Goal: Task Accomplishment & Management: Complete application form

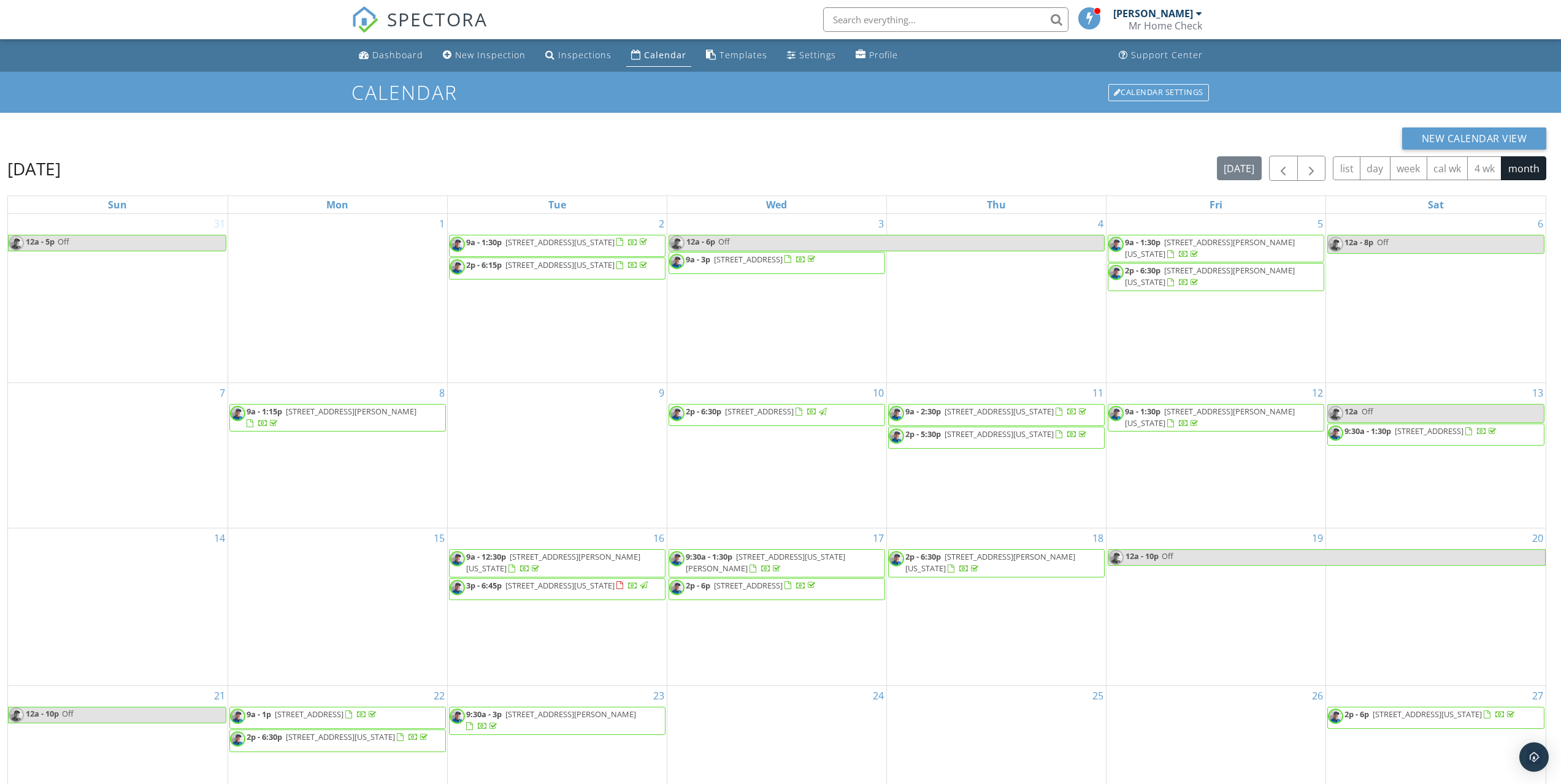
click at [652, 59] on div "Calendar" at bounding box center [665, 55] width 42 height 12
click at [1309, 168] on span "button" at bounding box center [1311, 168] width 14 height 14
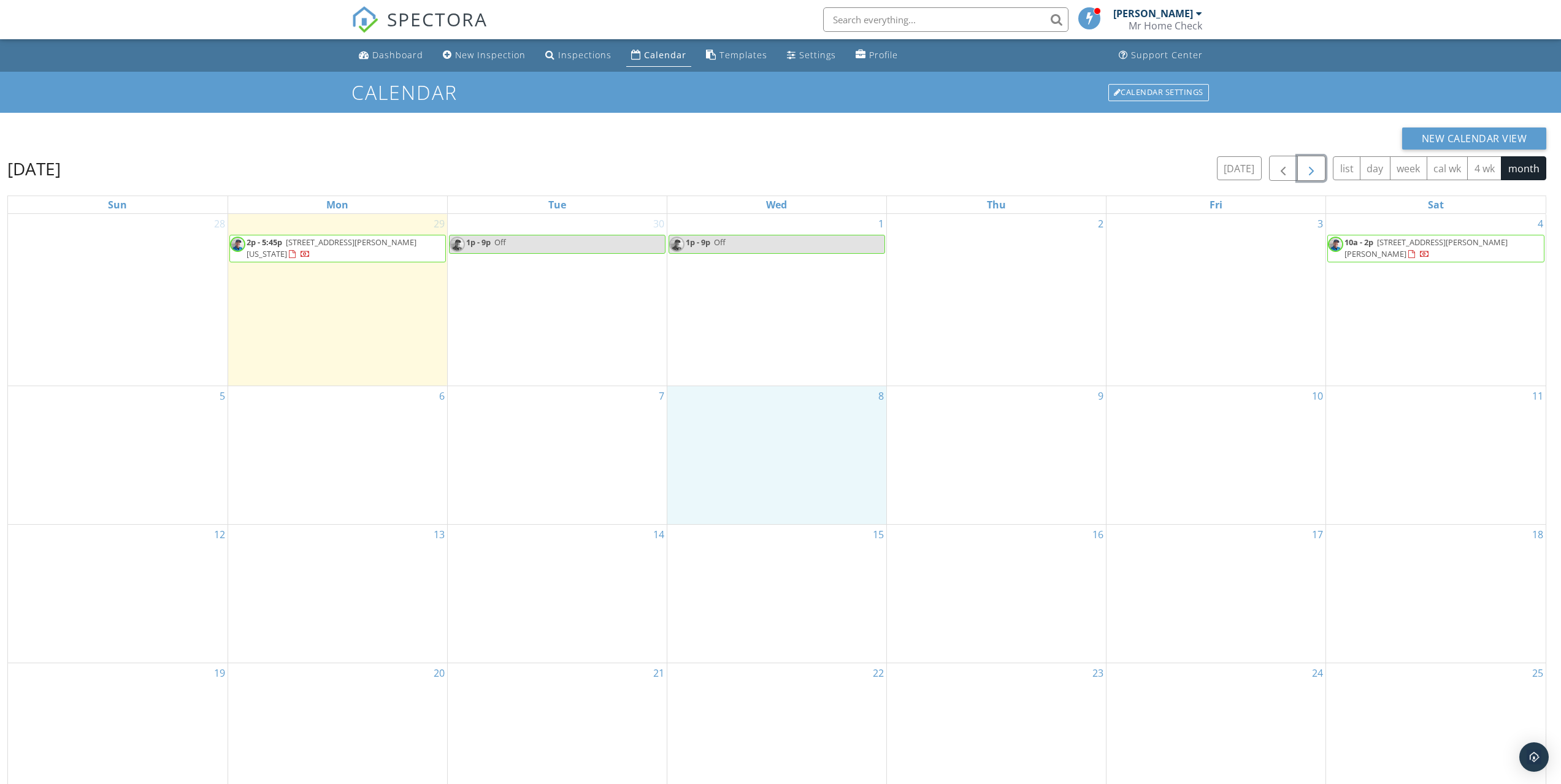
click at [787, 416] on div "8" at bounding box center [777, 455] width 219 height 138
click at [780, 366] on link "Inspection" at bounding box center [775, 365] width 63 height 19
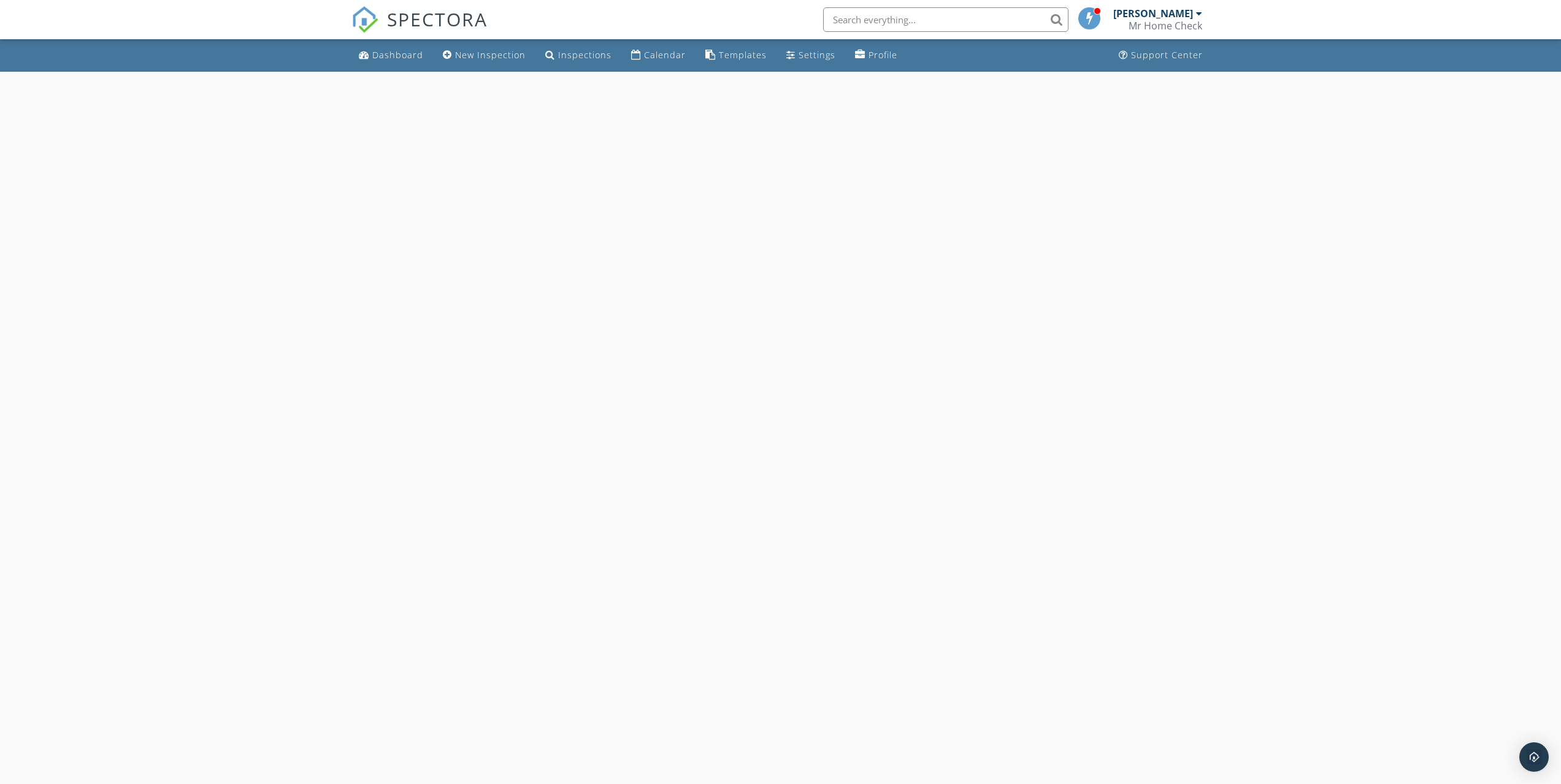
select select "9"
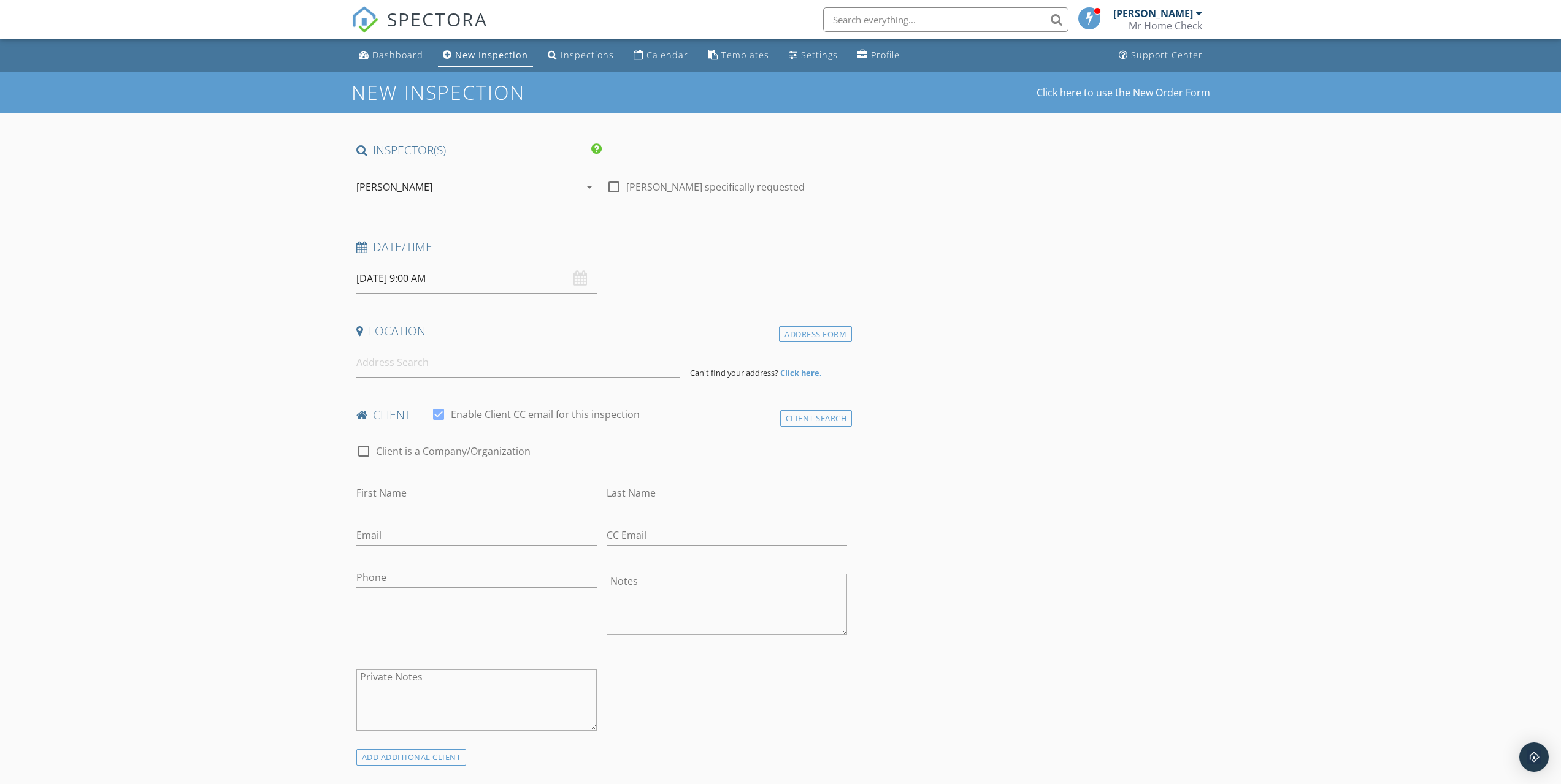
click at [435, 272] on input "10/08/2025 9:00 AM" at bounding box center [476, 278] width 240 height 30
click at [393, 497] on input "09" at bounding box center [394, 488] width 75 height 24
type input "02"
type input "10/08/2025 2:00 PM"
click at [526, 489] on span "PM" at bounding box center [528, 487] width 34 height 24
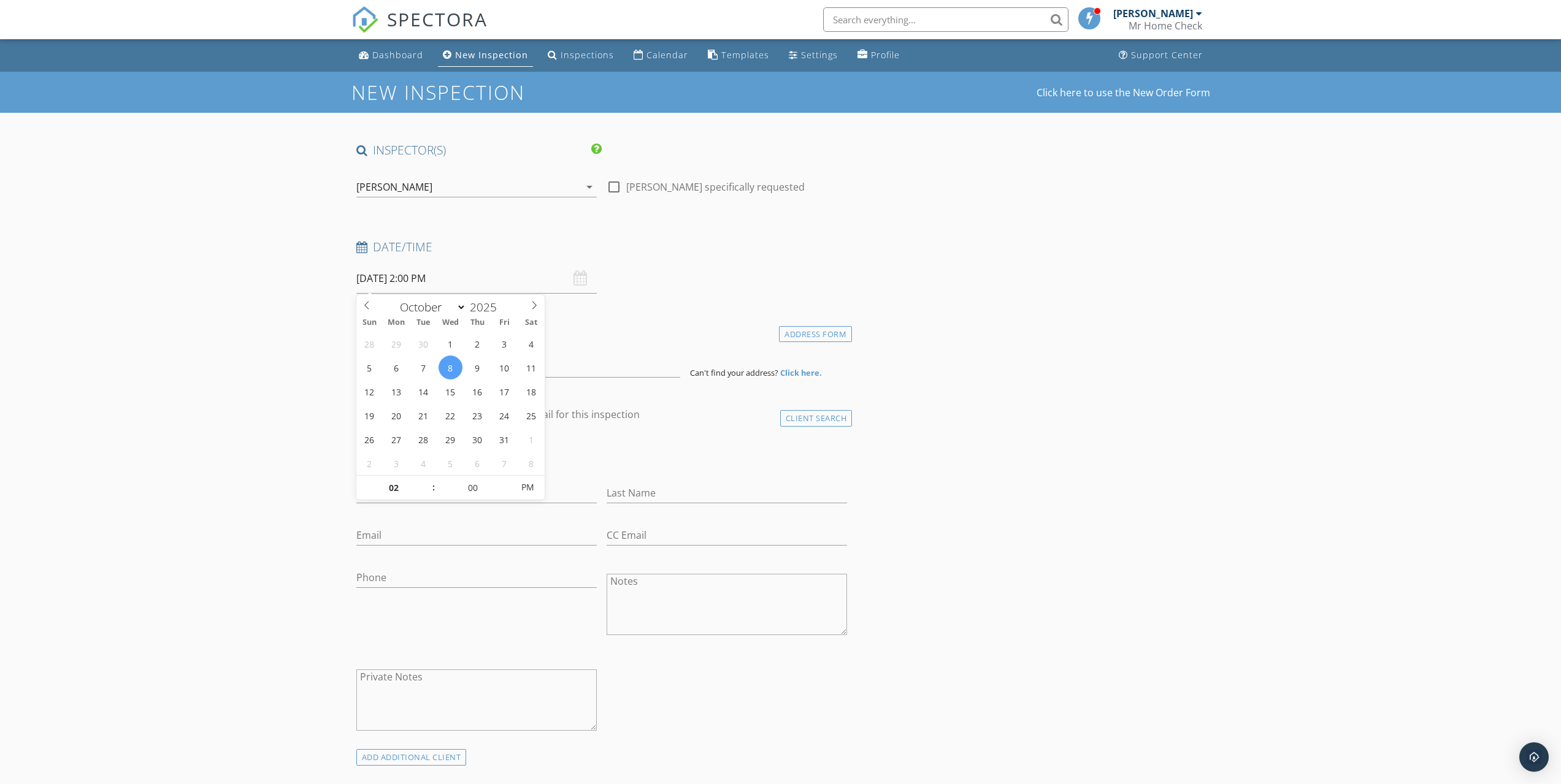
click at [615, 191] on div at bounding box center [614, 187] width 21 height 21
checkbox input "true"
click at [381, 369] on input at bounding box center [518, 363] width 324 height 30
paste input "5595 Lantana Dr, Colorado Springs, CO 80915"
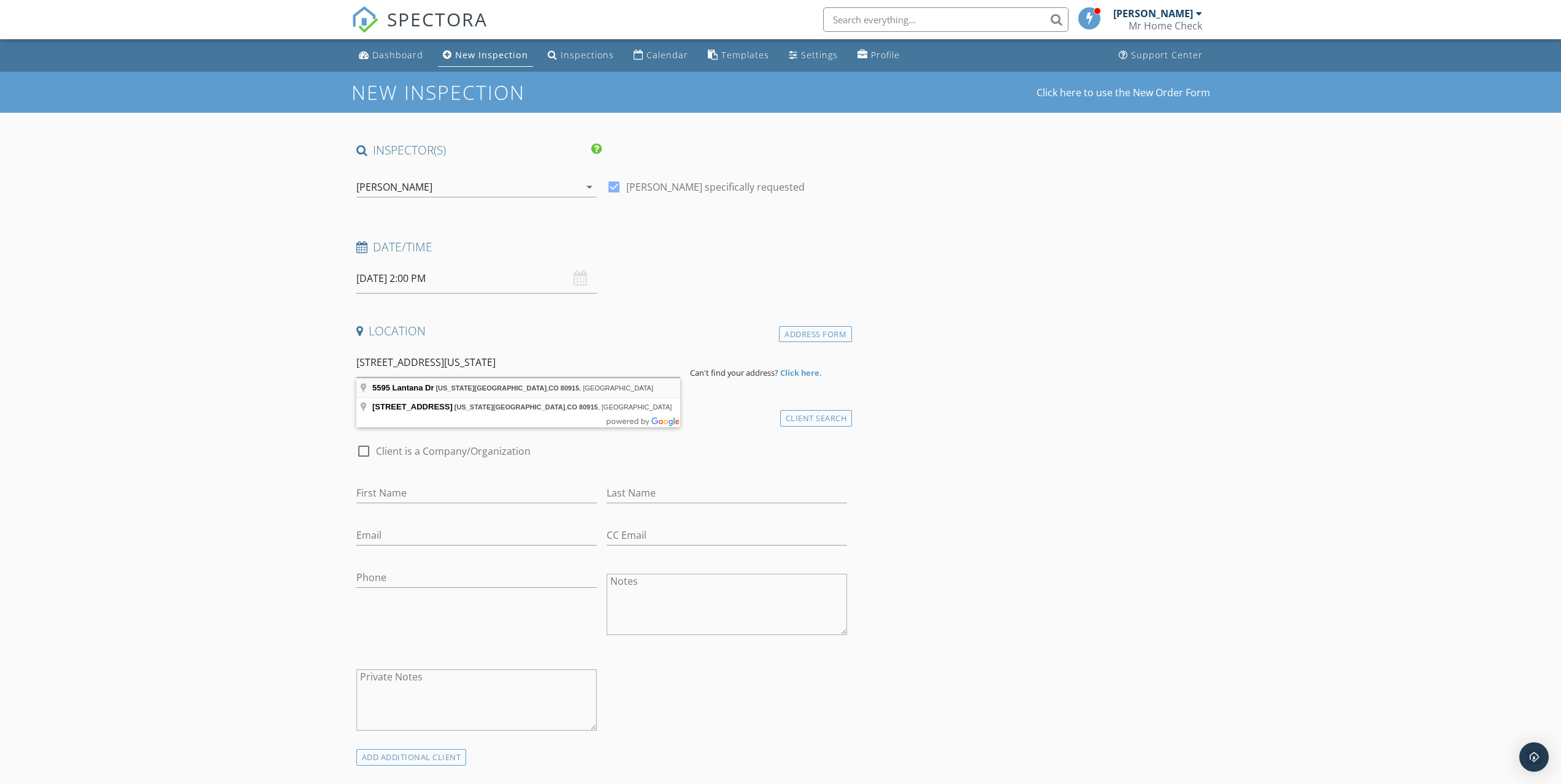
type input "5595 Lantana Dr, Colorado Springs, CO 80915, USA"
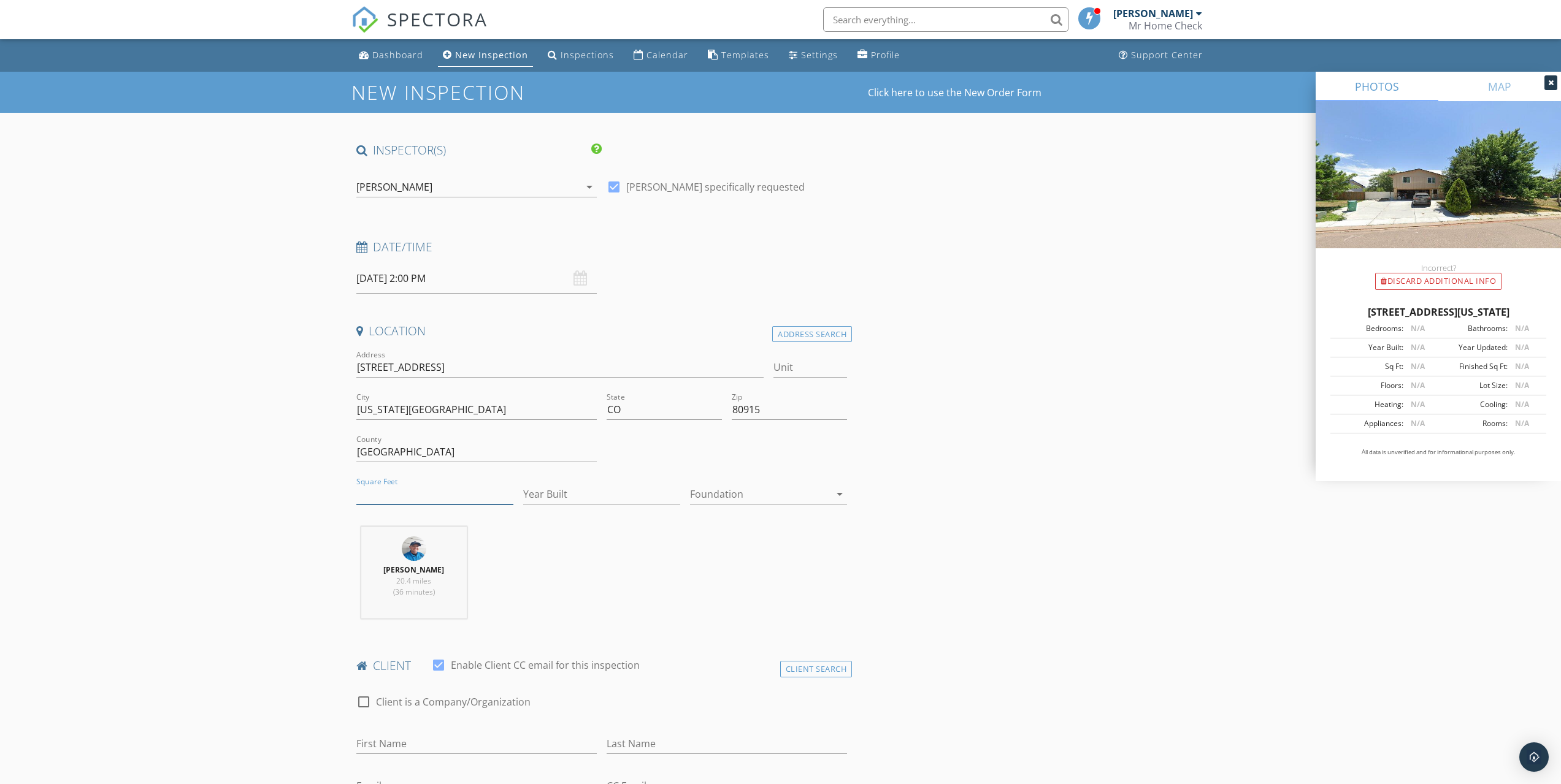
click at [427, 486] on input "Square Feet" at bounding box center [435, 494] width 157 height 20
type input "1412"
type input "1983"
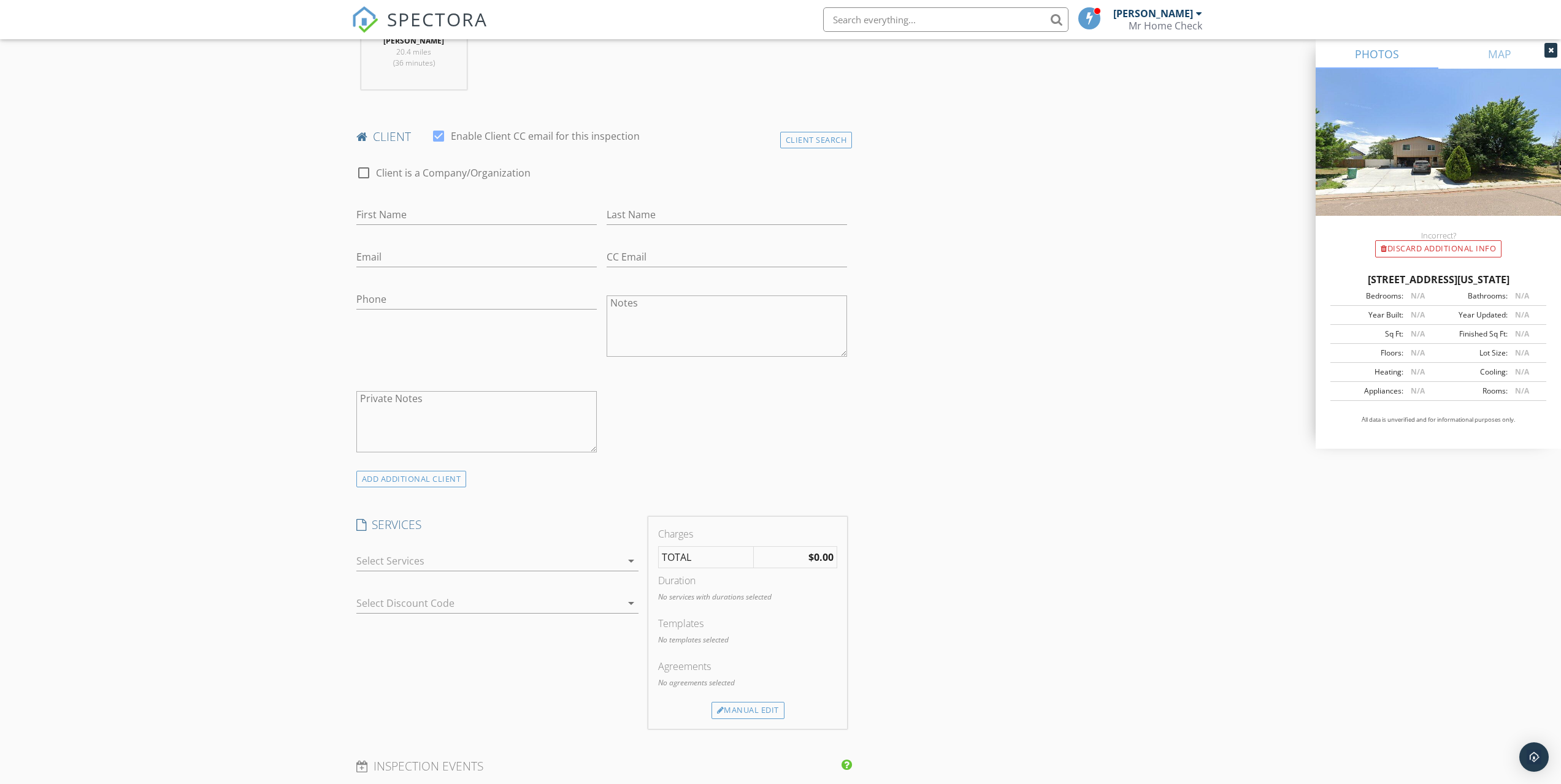
scroll to position [654, 0]
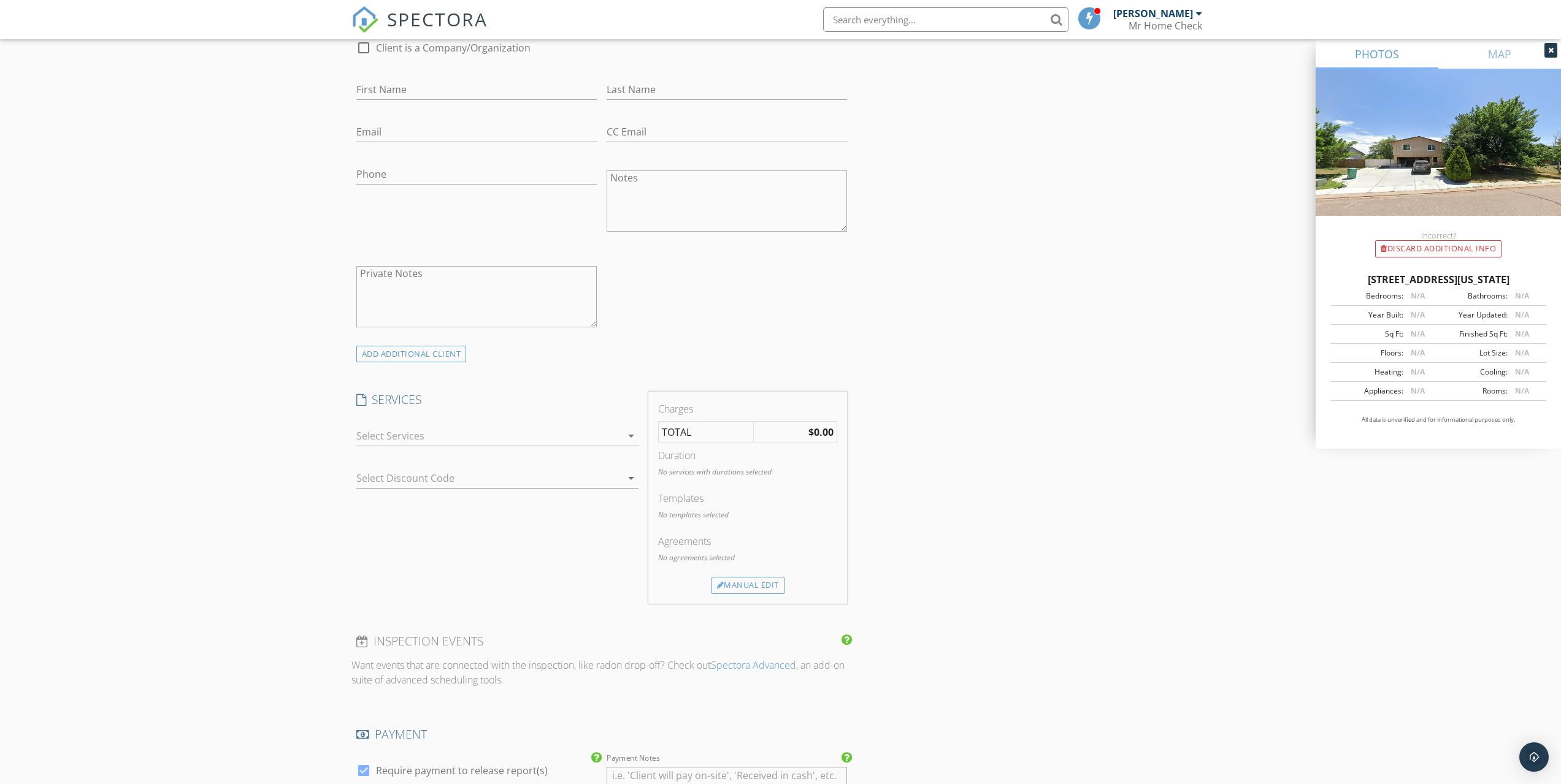
click at [486, 440] on div at bounding box center [489, 436] width 265 height 19
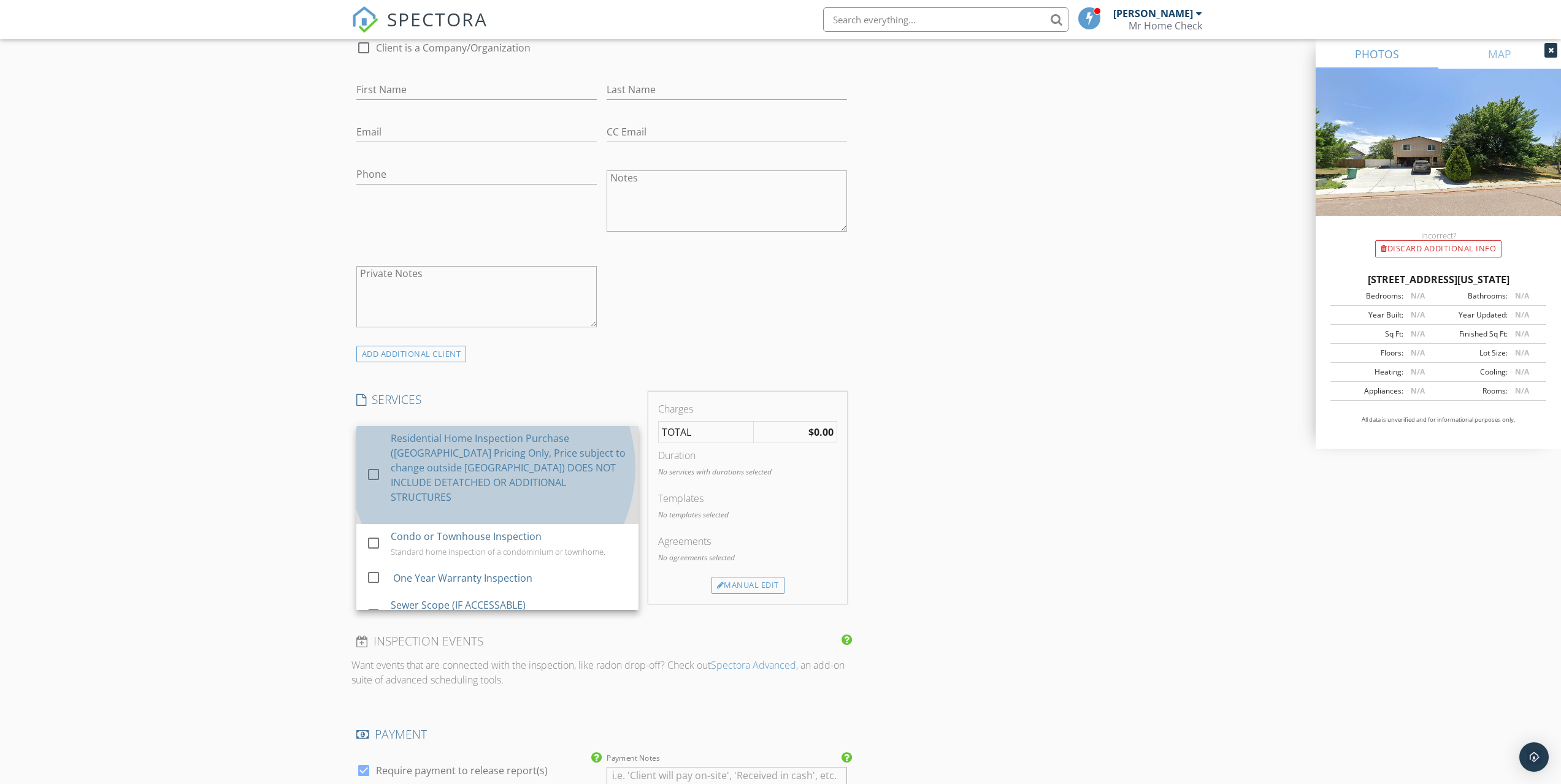
click at [462, 449] on div "Residential Home Inspection Purchase (El Paso County Pricing Only, Price subjec…" at bounding box center [509, 467] width 238 height 73
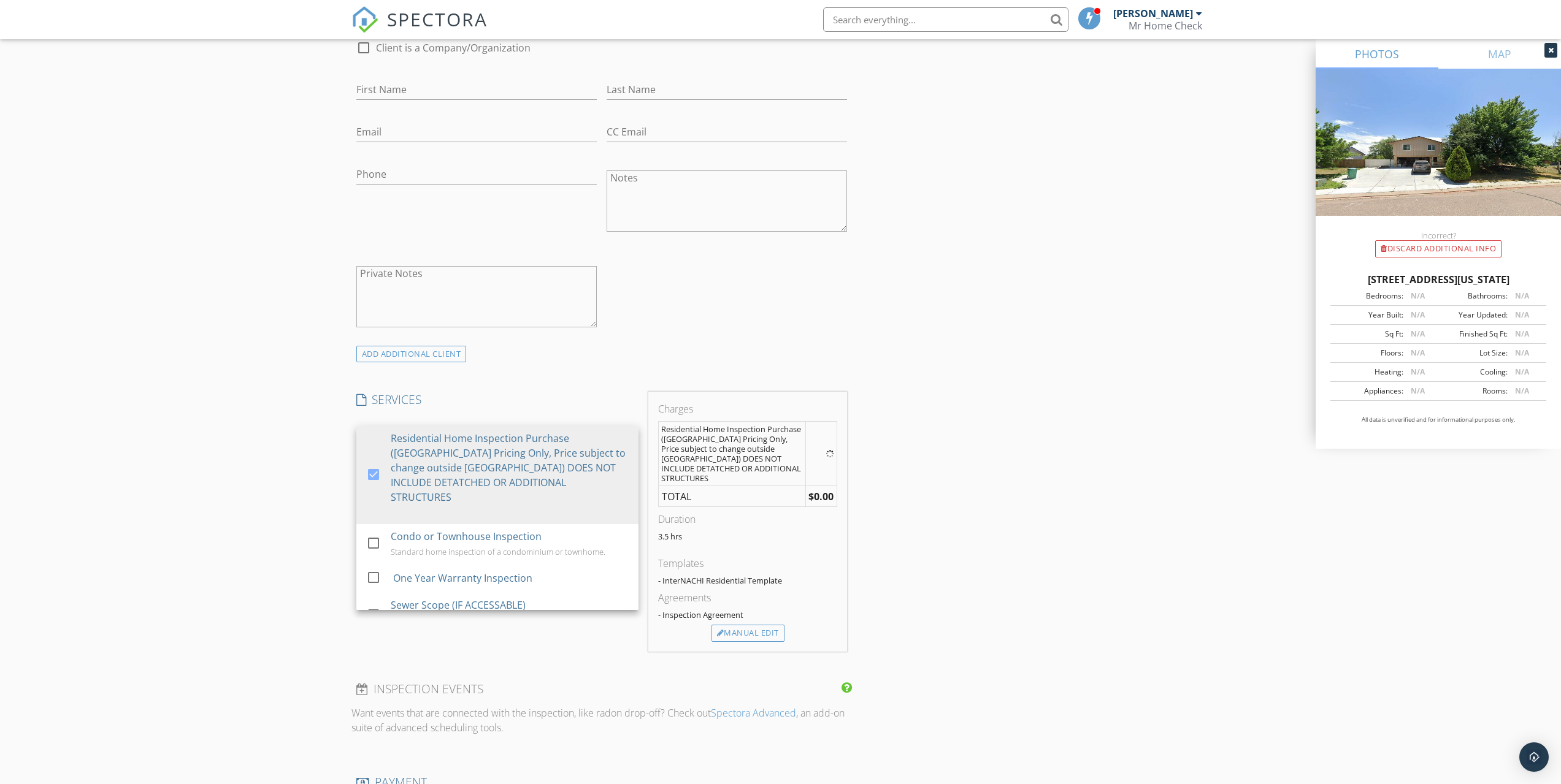
click at [293, 457] on div "New Inspection Click here to use the New Order Form INSPECTOR(S) check_box Ian …" at bounding box center [780, 517] width 1561 height 2200
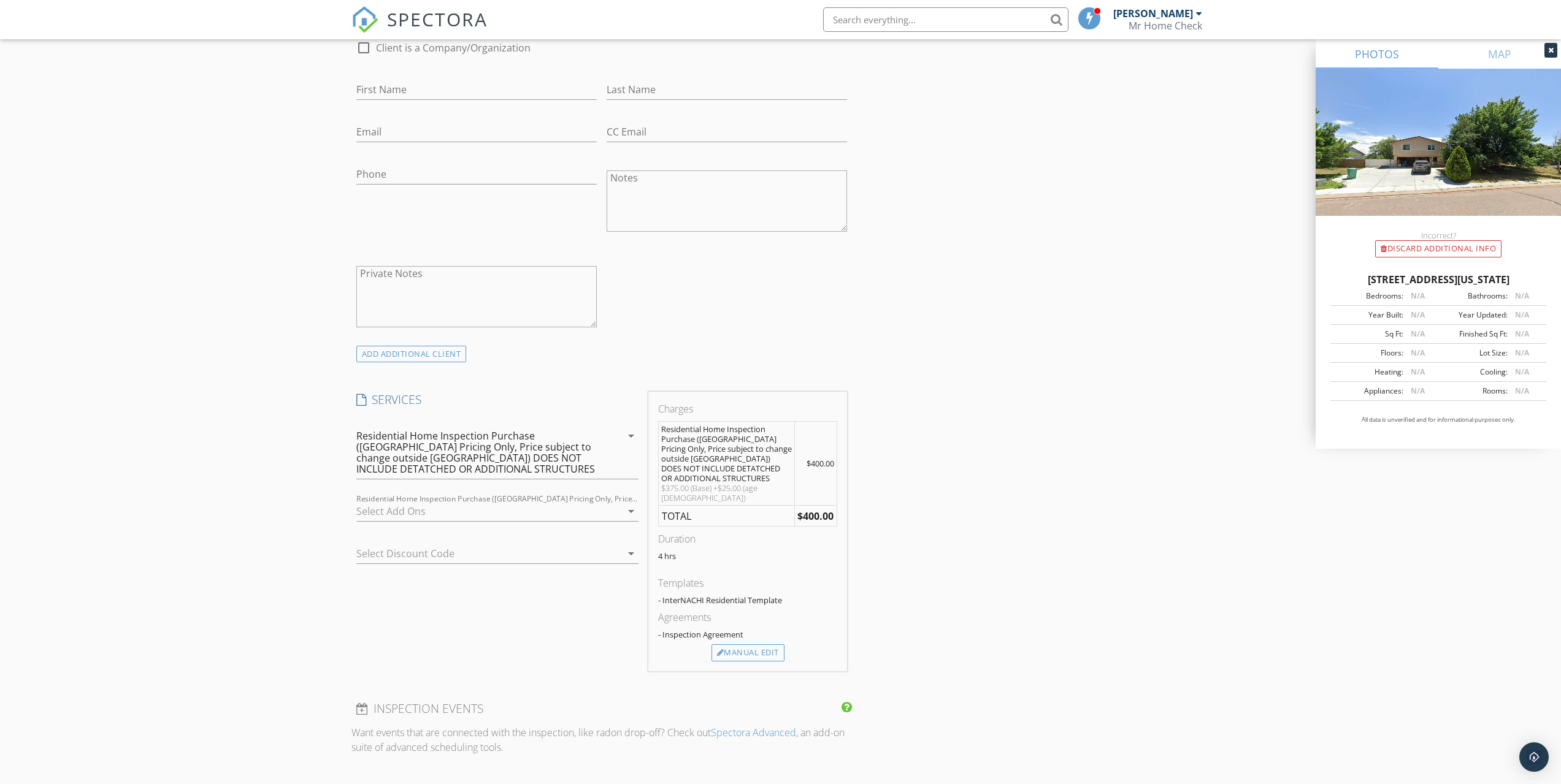
click at [430, 496] on div "check_box_outline_blank Additional Structure (Detached Garage, Storage Shed)- $…" at bounding box center [498, 514] width 282 height 40
click at [447, 492] on div "check_box_outline_blank Additional Structure (Detached Garage, Storage Shed)- $…" at bounding box center [497, 512] width 292 height 42
click at [431, 511] on div at bounding box center [489, 511] width 265 height 19
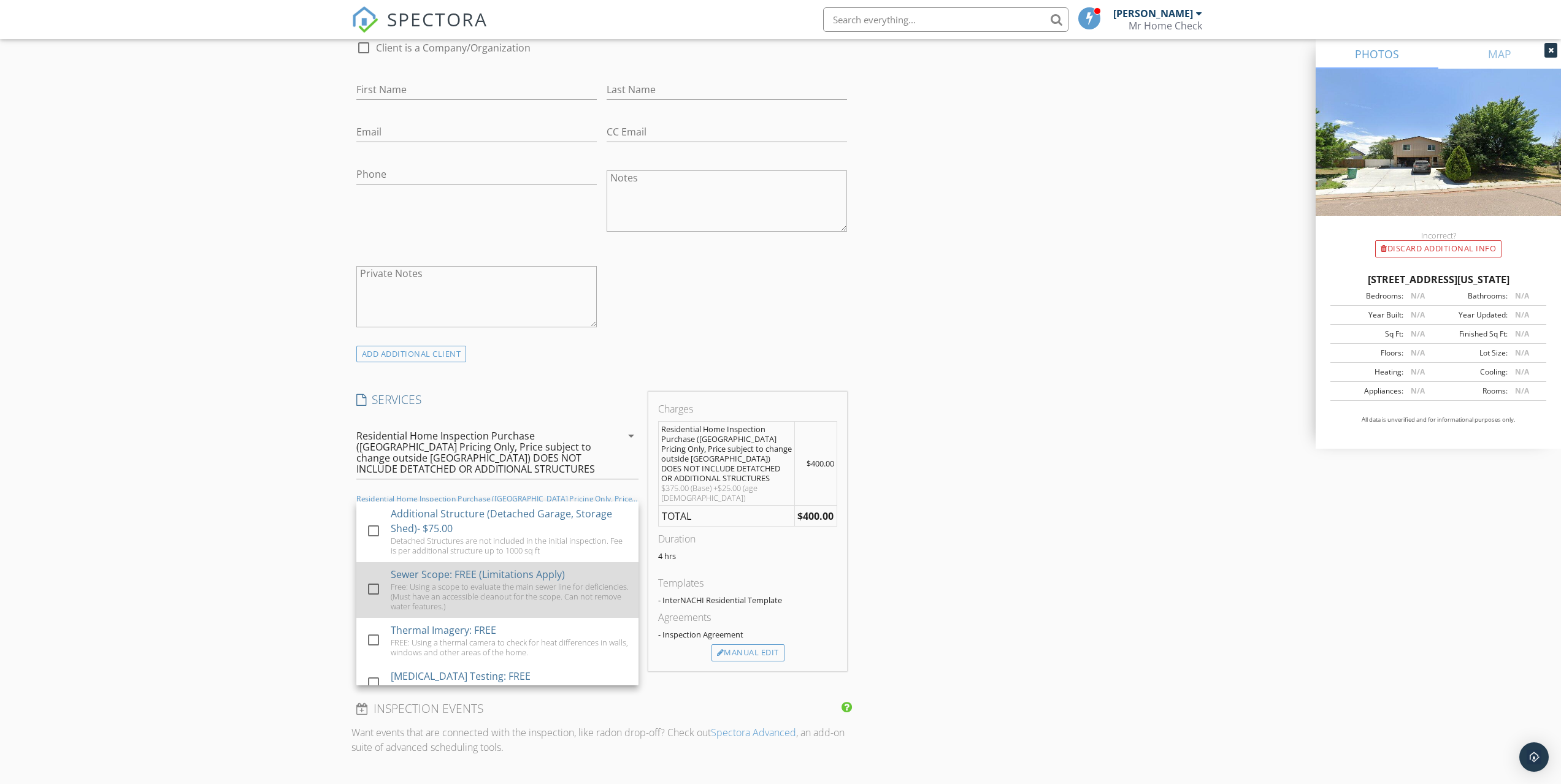
click at [482, 571] on div "Sewer Scope: FREE (Limitations Apply)" at bounding box center [478, 574] width 174 height 14
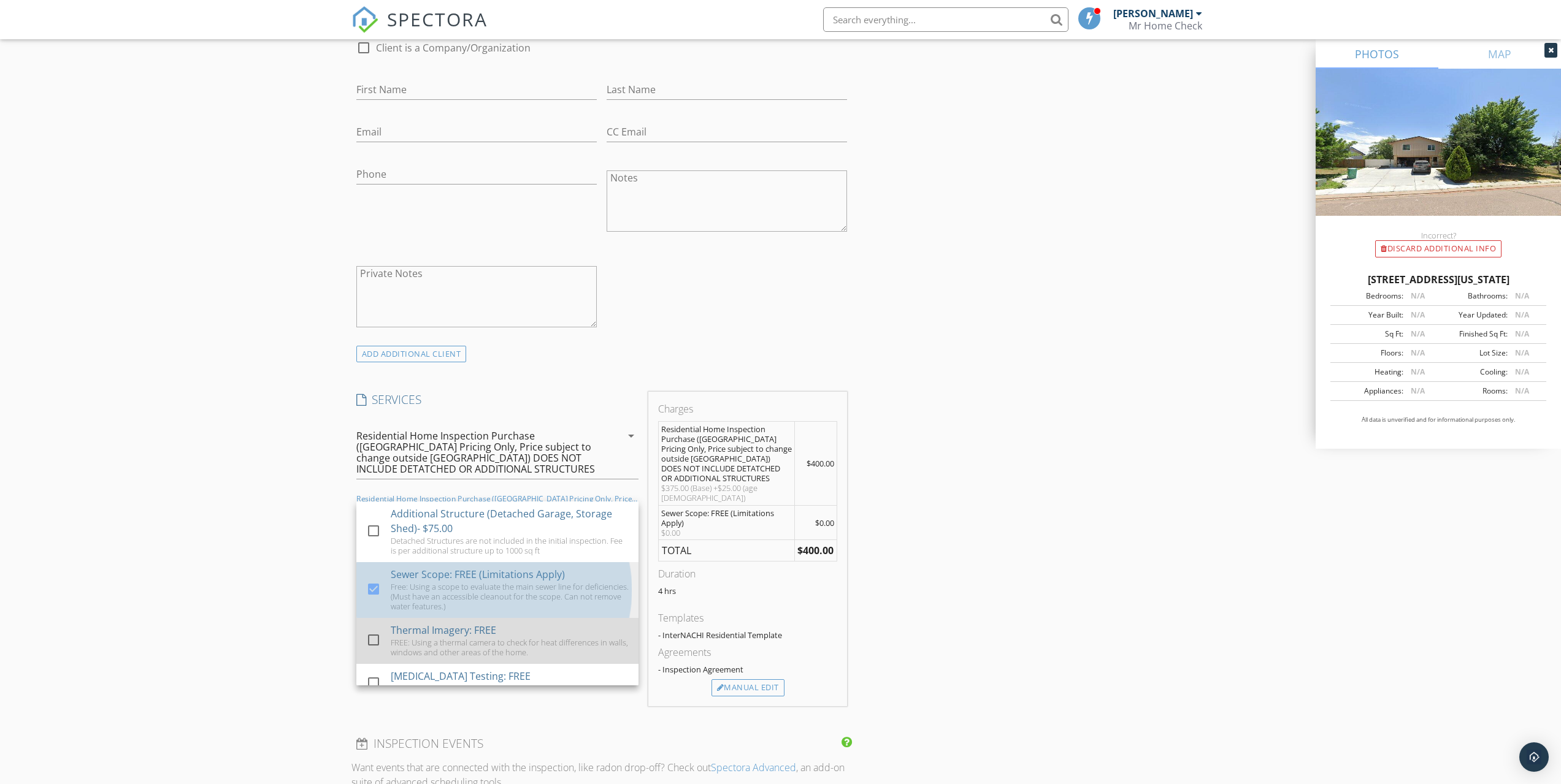
click at [472, 627] on div "Thermal Imagery: FREE" at bounding box center [444, 630] width 105 height 14
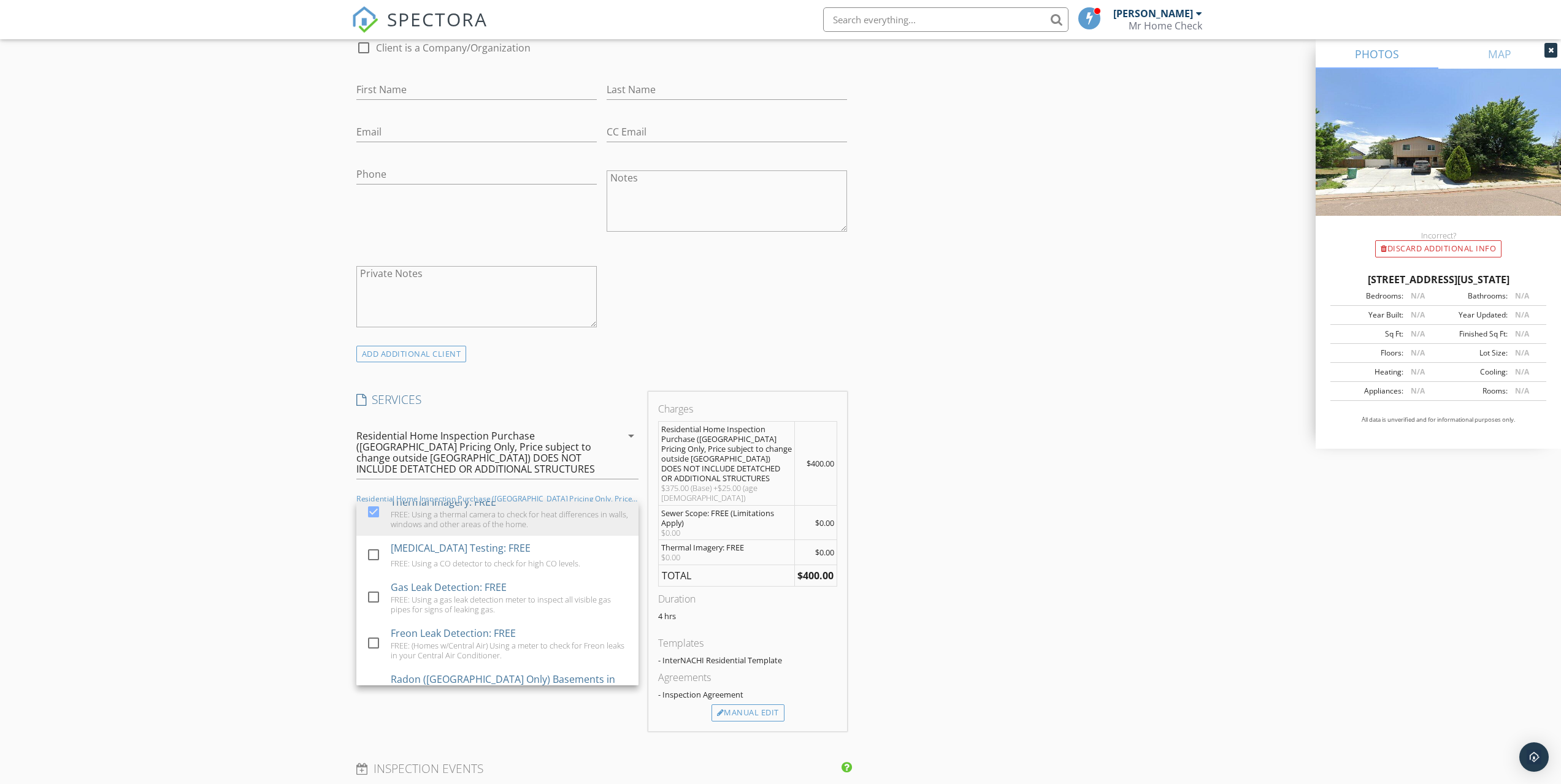
scroll to position [151, 0]
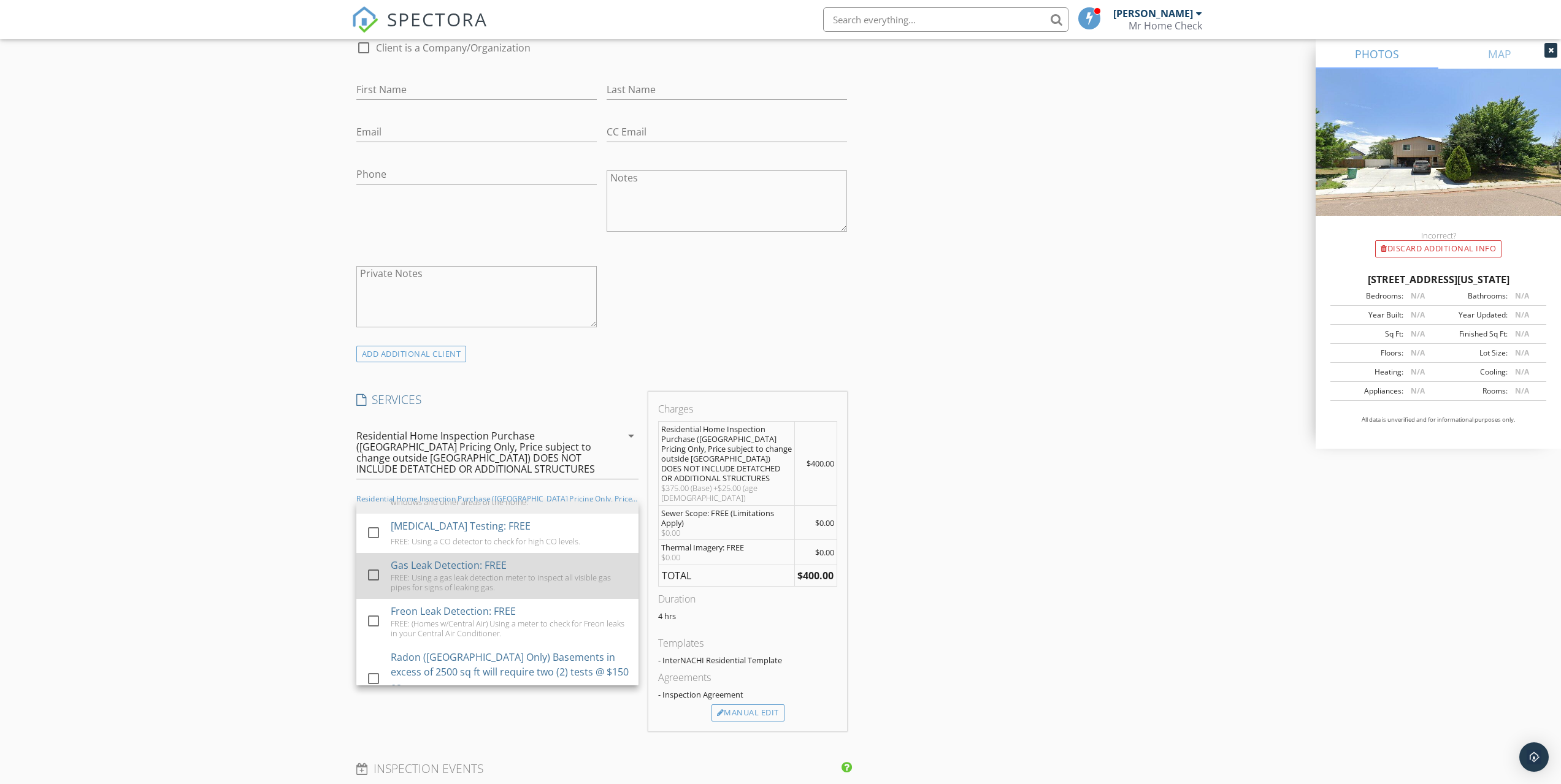
click at [558, 554] on div "Gas Leak Detection: FREE FREE: Using a gas leak detection meter to inspect all …" at bounding box center [509, 576] width 238 height 46
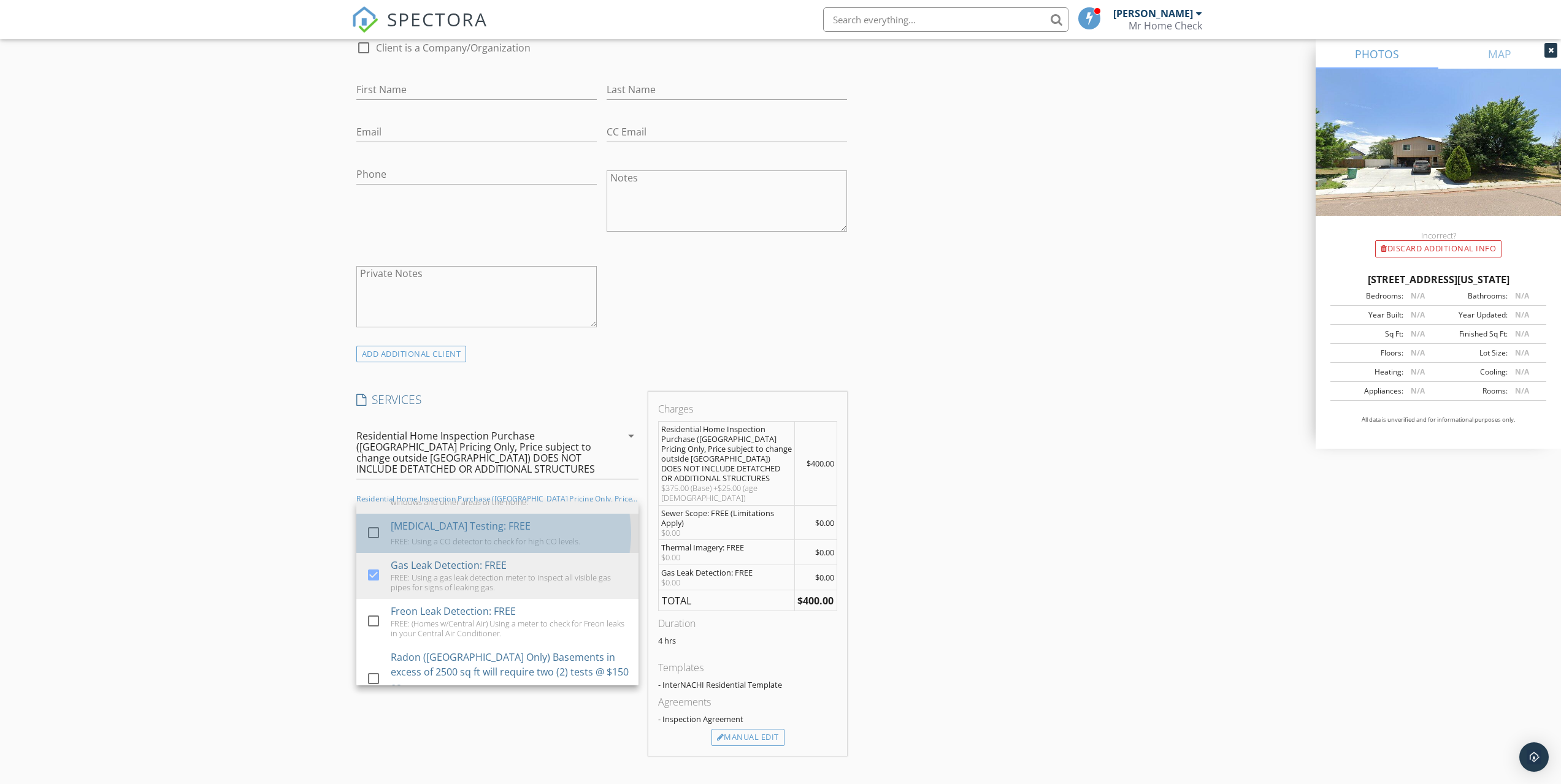
click at [548, 522] on div "Carbon Monoxide Testing: FREE FREE: Using a CO detector to check for high CO le…" at bounding box center [509, 533] width 238 height 40
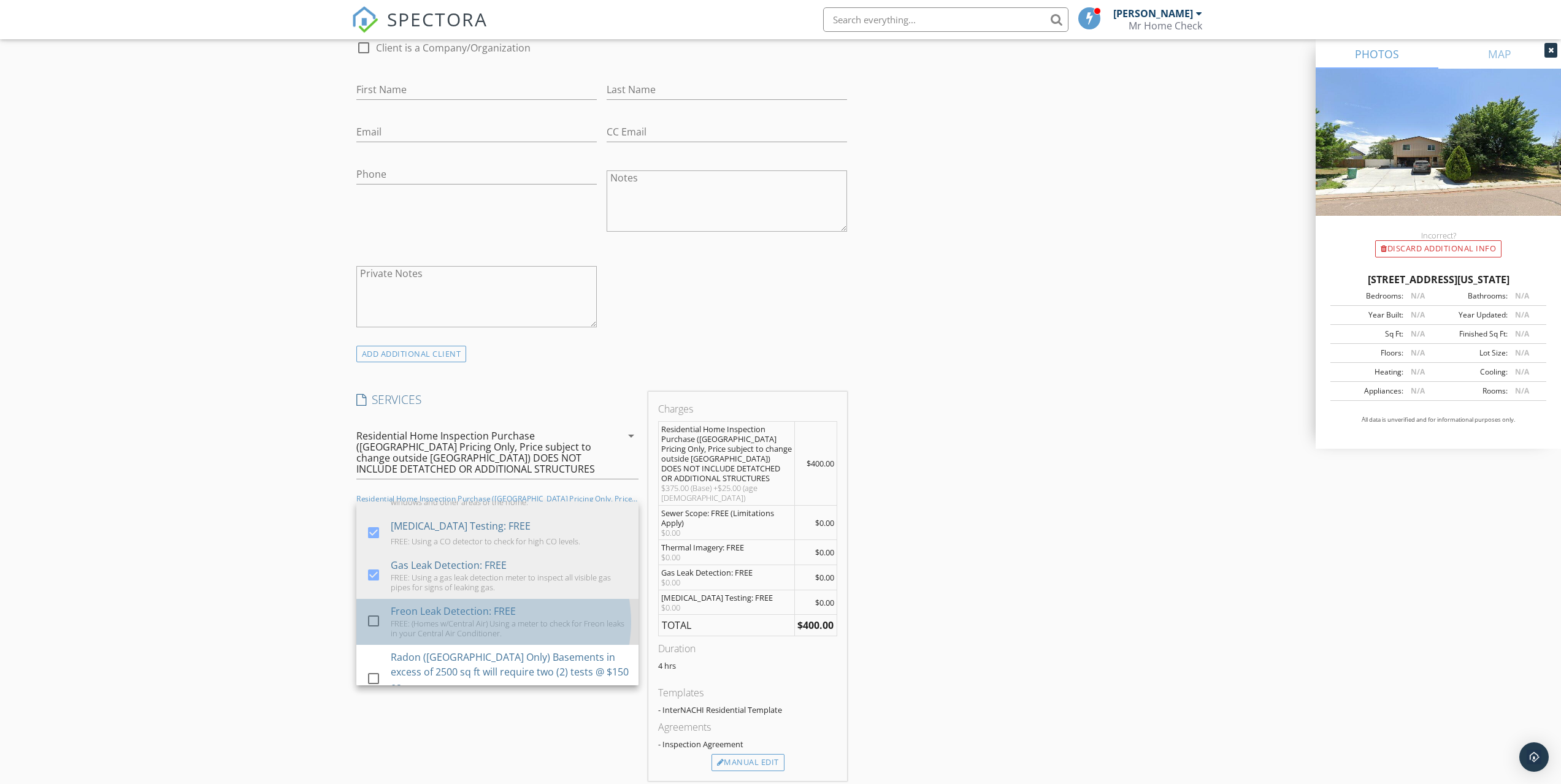
click at [512, 616] on div "Freon Leak Detection: FREE" at bounding box center [453, 611] width 125 height 14
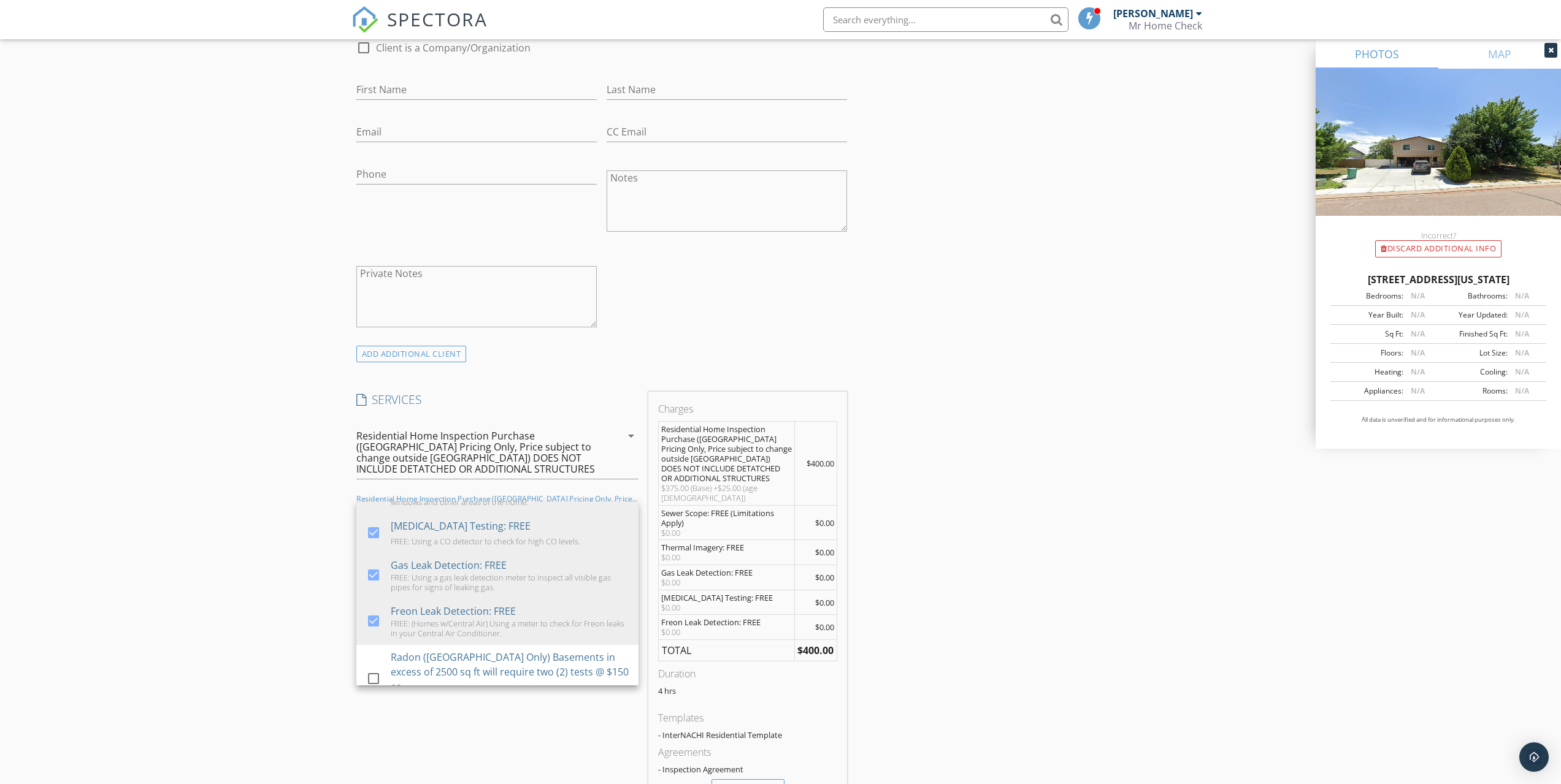
scroll to position [817, 0]
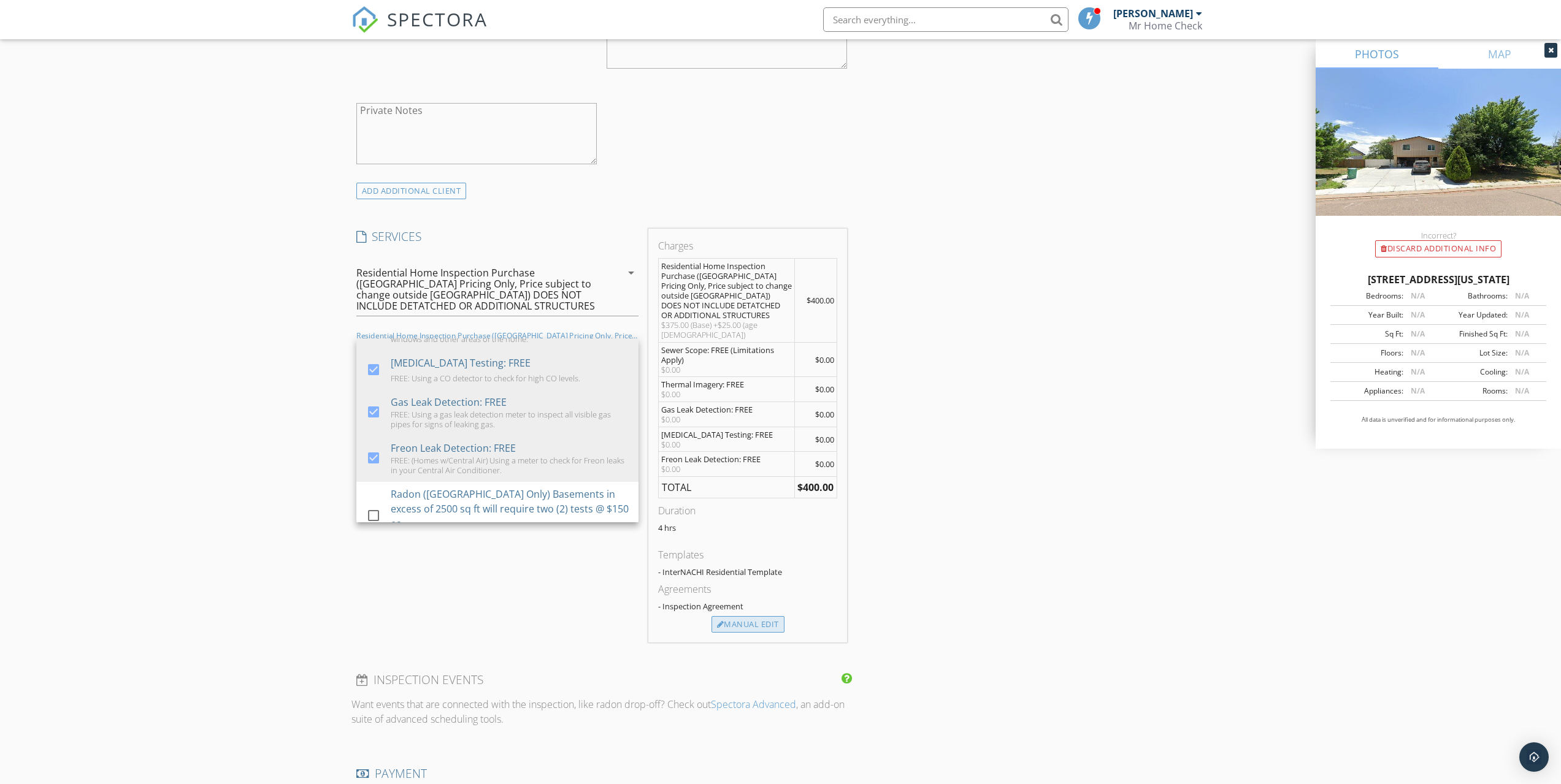
click at [750, 620] on div "Manual Edit" at bounding box center [748, 625] width 73 height 17
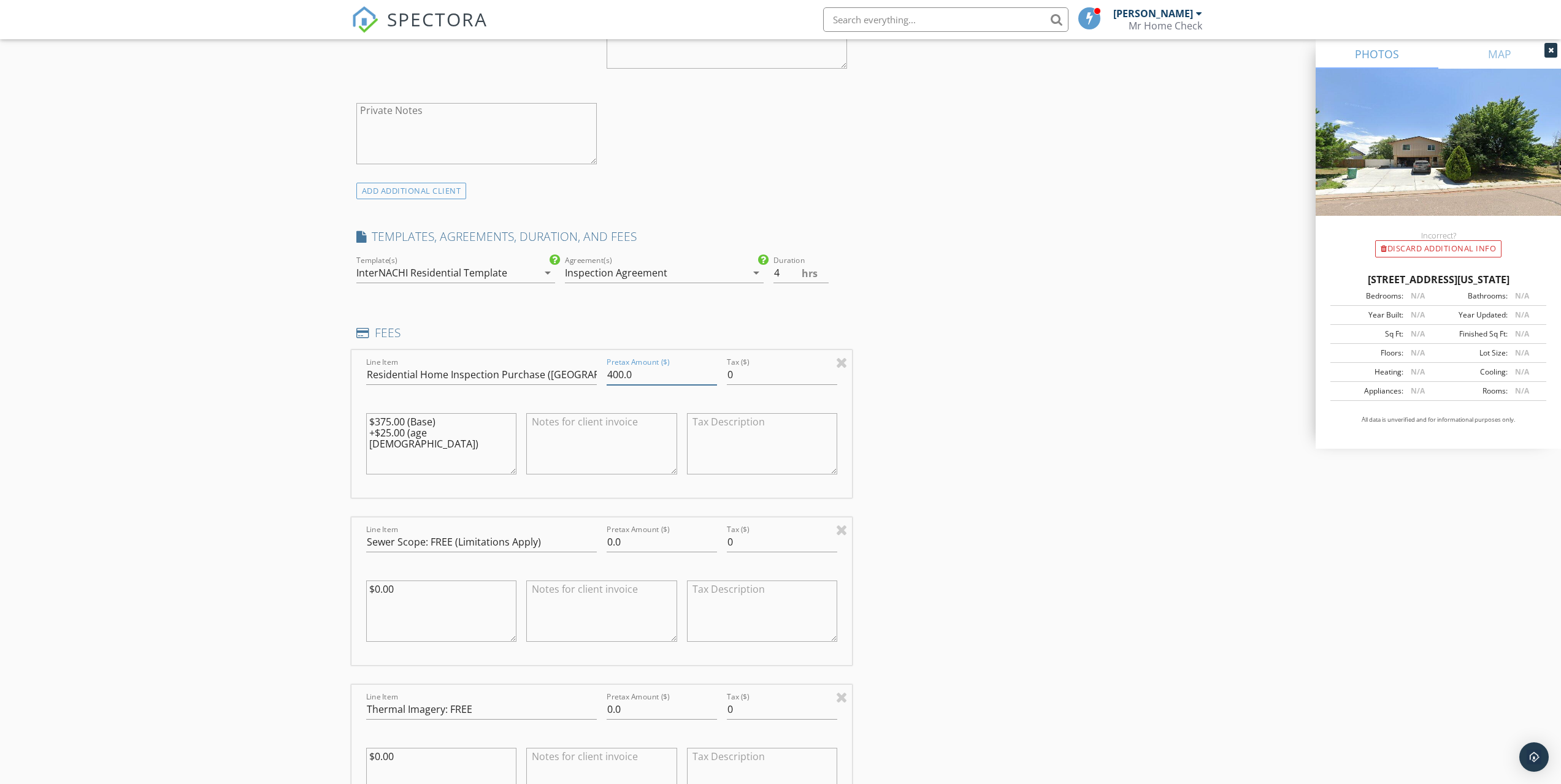
drag, startPoint x: 649, startPoint y: 383, endPoint x: 595, endPoint y: 380, distance: 54.1
click at [595, 380] on div "Line Item Residential Home Inspection Purchase (El Paso County Pricing Only, Pr…" at bounding box center [602, 424] width 501 height 148
type input "425.00"
drag, startPoint x: 486, startPoint y: 430, endPoint x: 327, endPoint y: 412, distance: 160.0
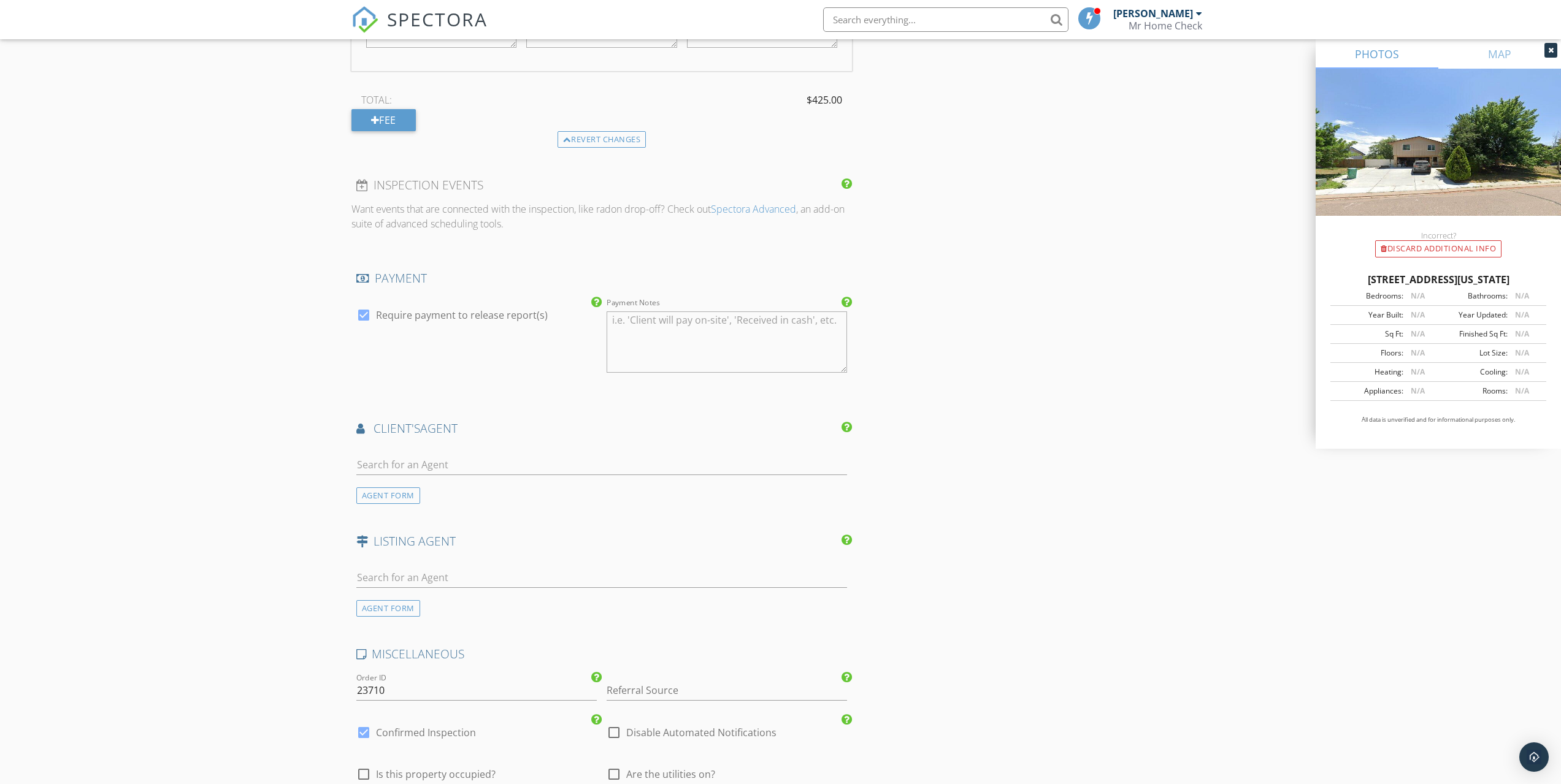
scroll to position [2126, 0]
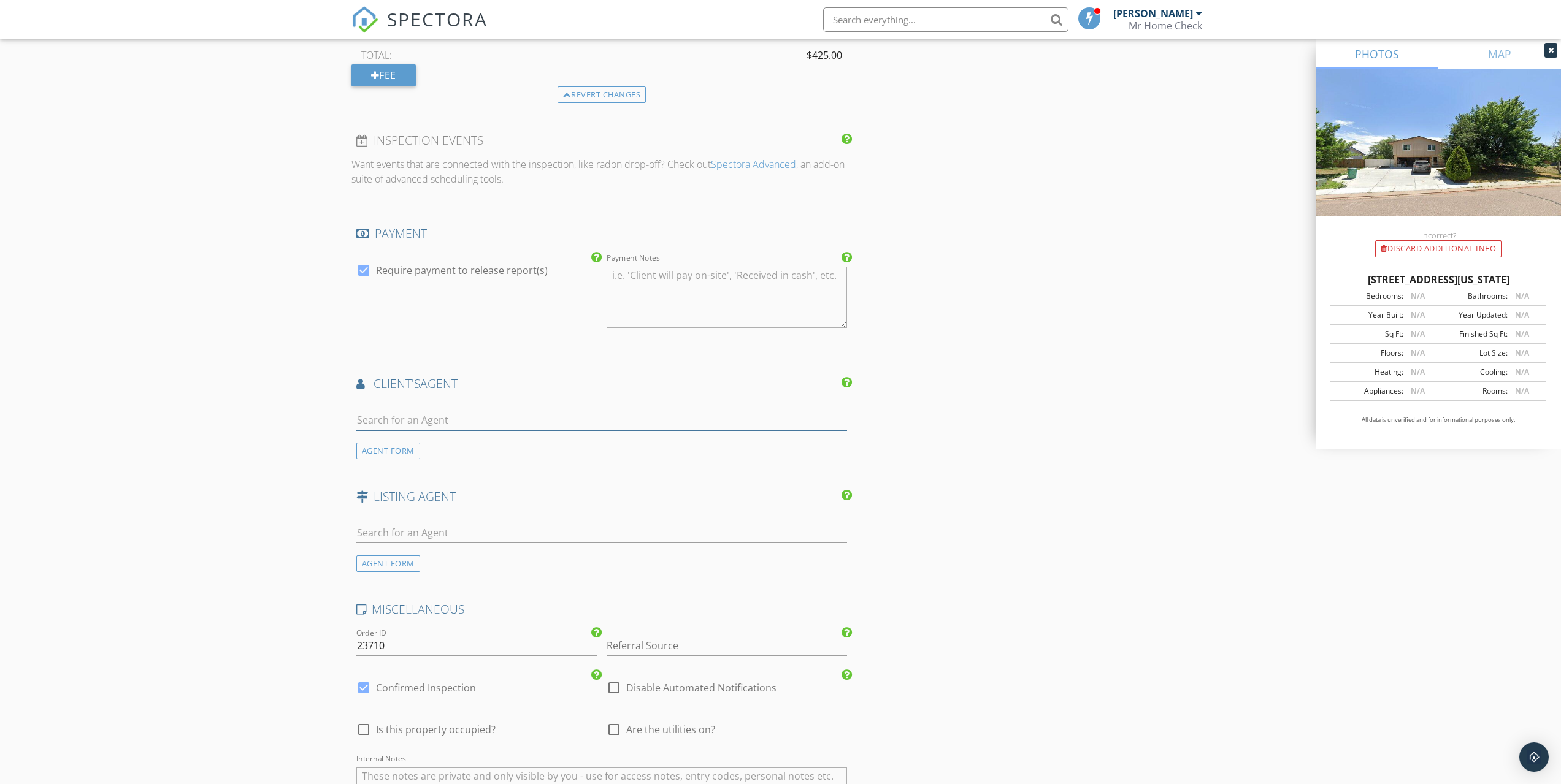
click at [385, 415] on input "text" at bounding box center [602, 420] width 491 height 20
type input "Bret"
click at [432, 437] on div "Bret Relitz" at bounding box center [415, 447] width 105 height 19
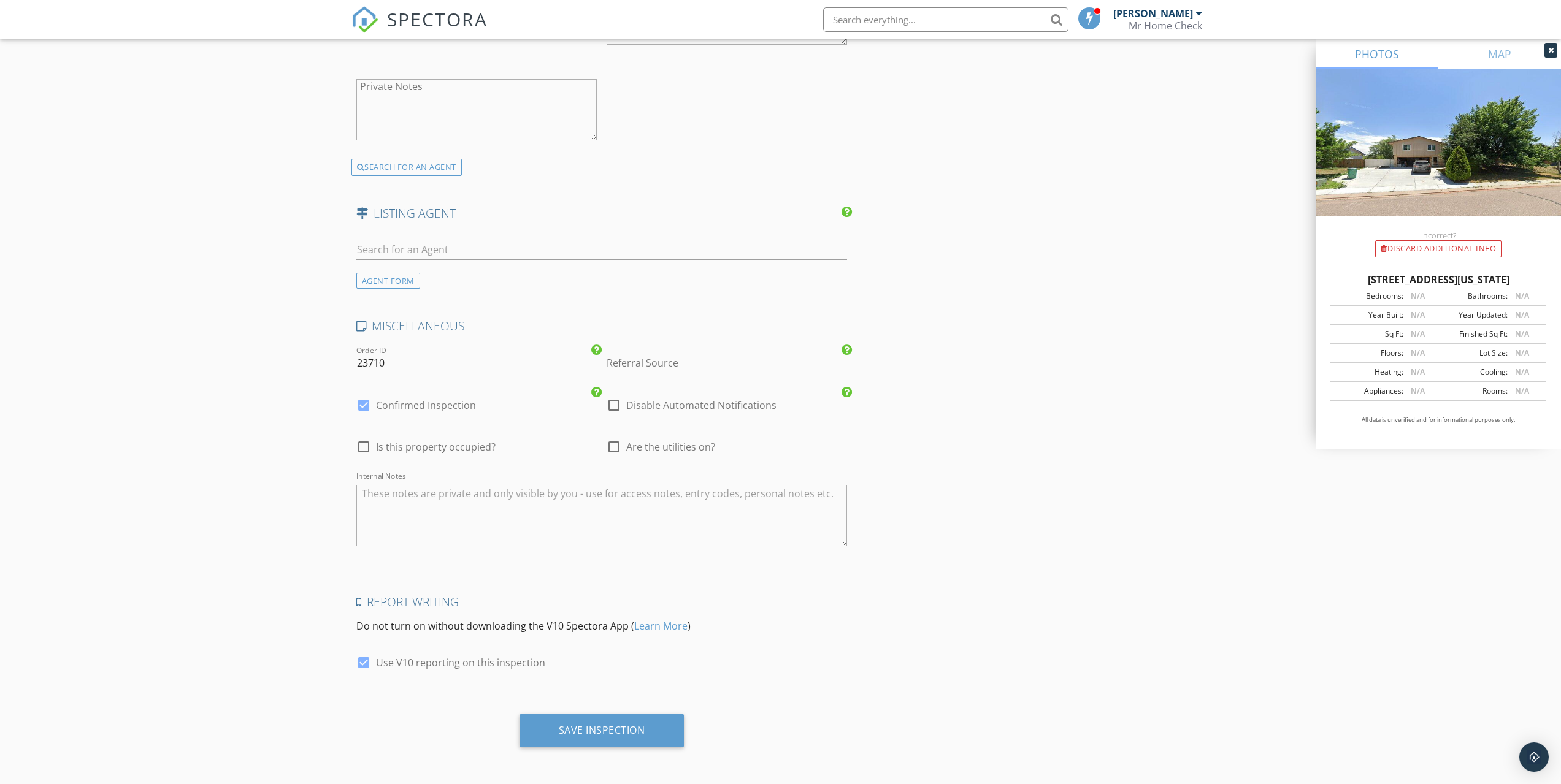
scroll to position [2690, 0]
click at [371, 452] on div at bounding box center [363, 445] width 21 height 21
checkbox input "true"
type input "4"
click at [612, 437] on div at bounding box center [614, 445] width 21 height 21
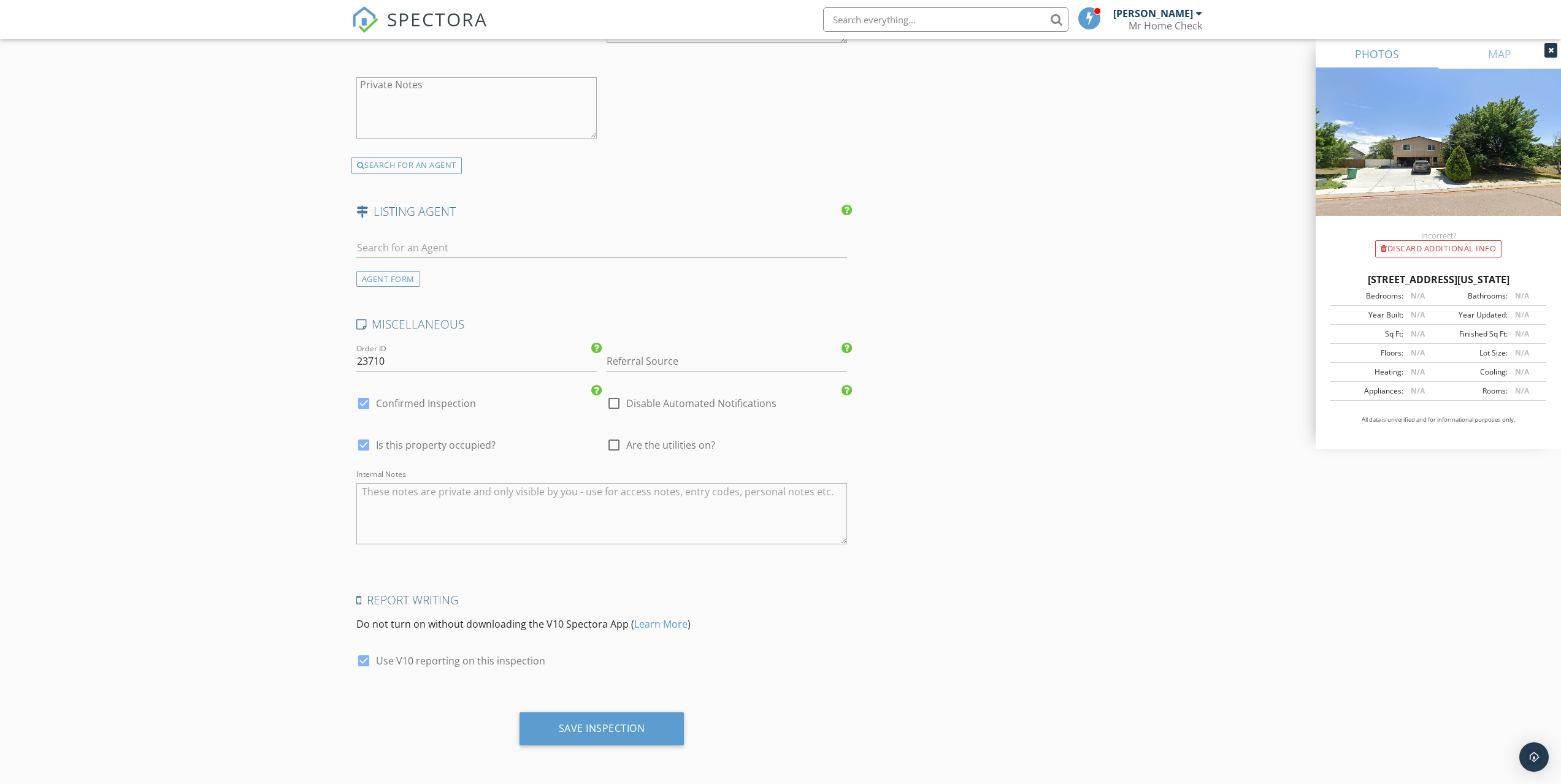
checkbox input "true"
type input "4"
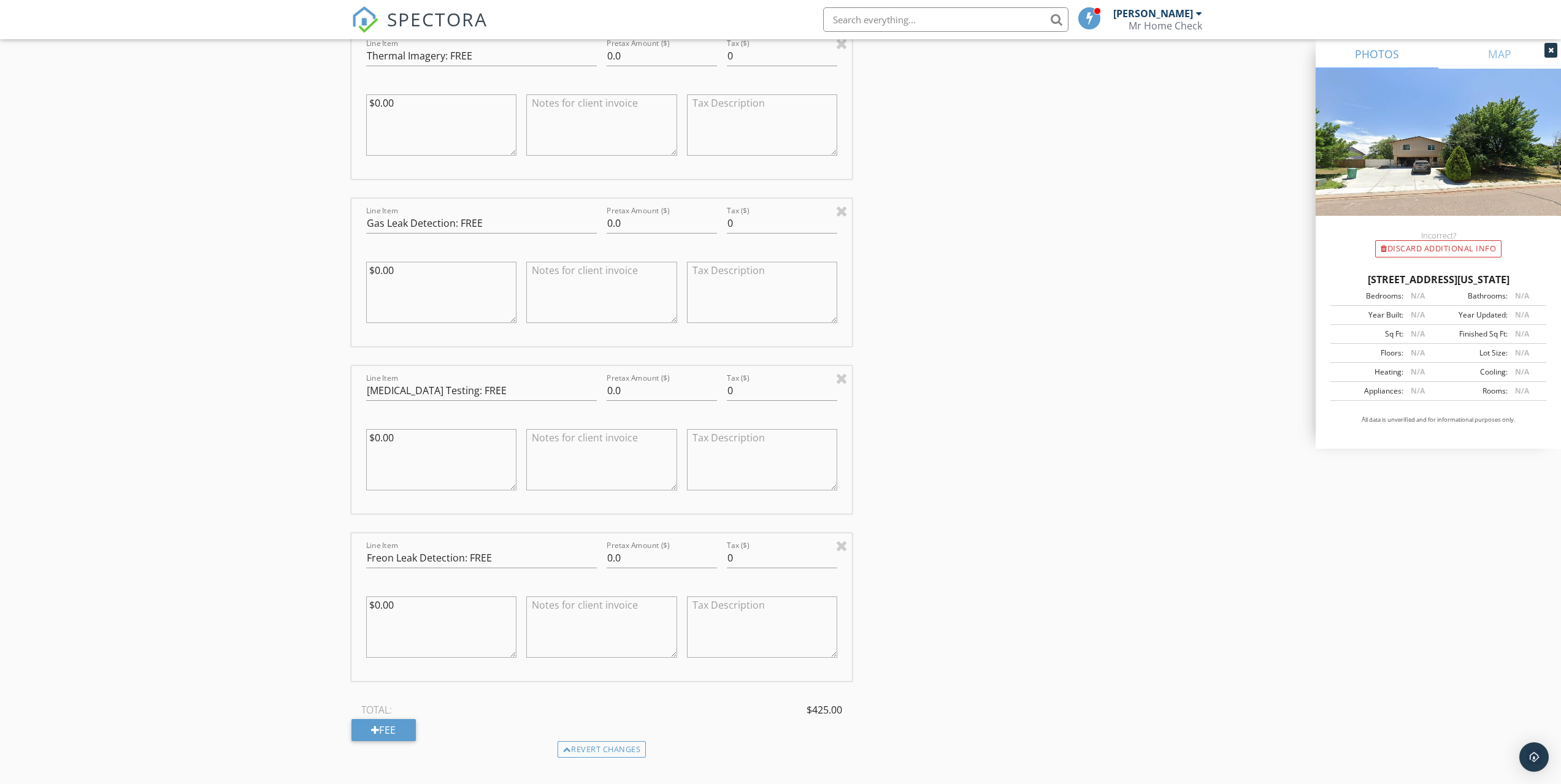
scroll to position [1382, 0]
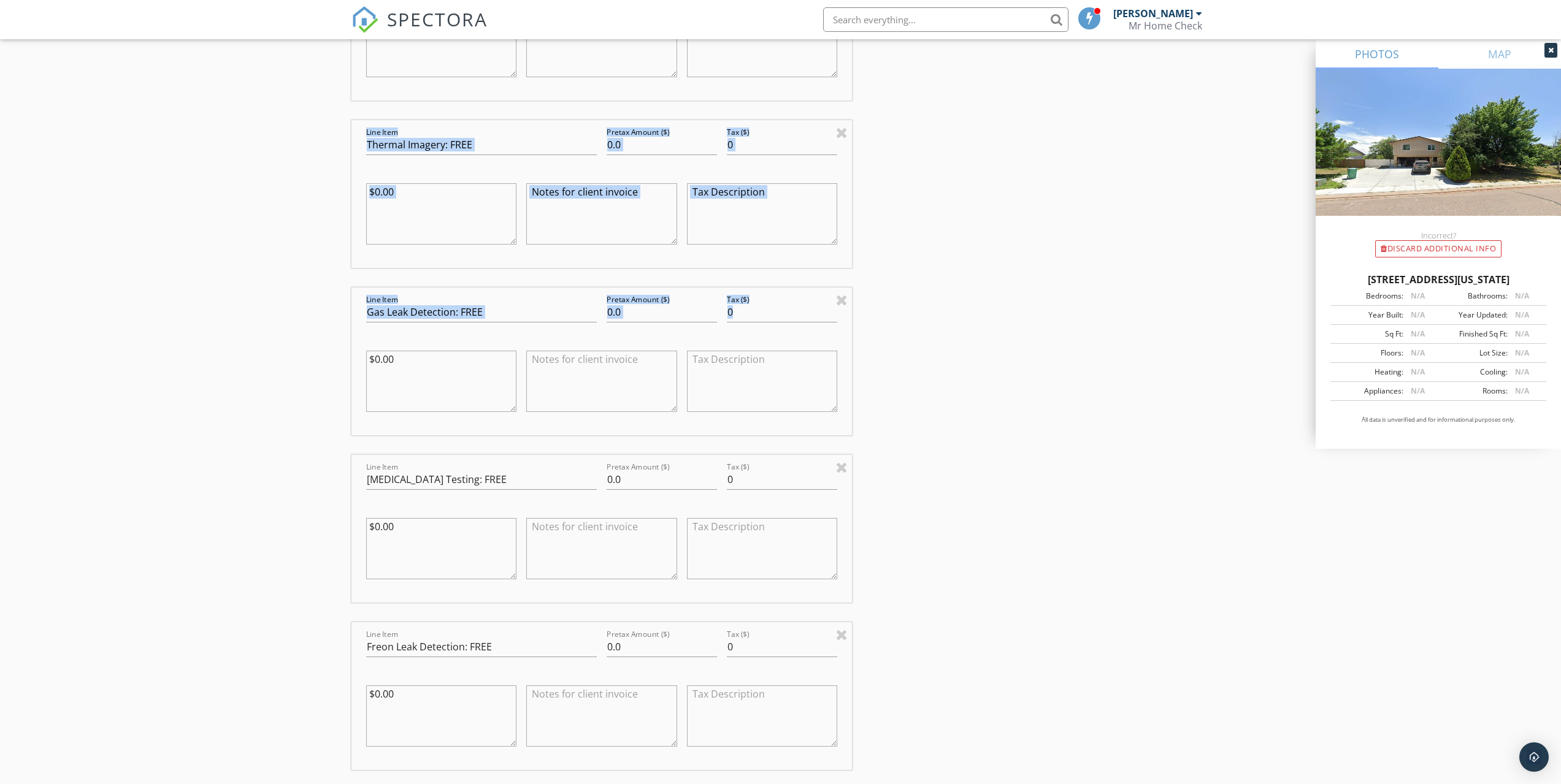
drag, startPoint x: 451, startPoint y: 156, endPoint x: 410, endPoint y: 351, distance: 199.3
click at [410, 351] on div "Line Item Residential Home Inspection Purchase (El Paso County Pricing Only, Pr…" at bounding box center [602, 308] width 501 height 1045
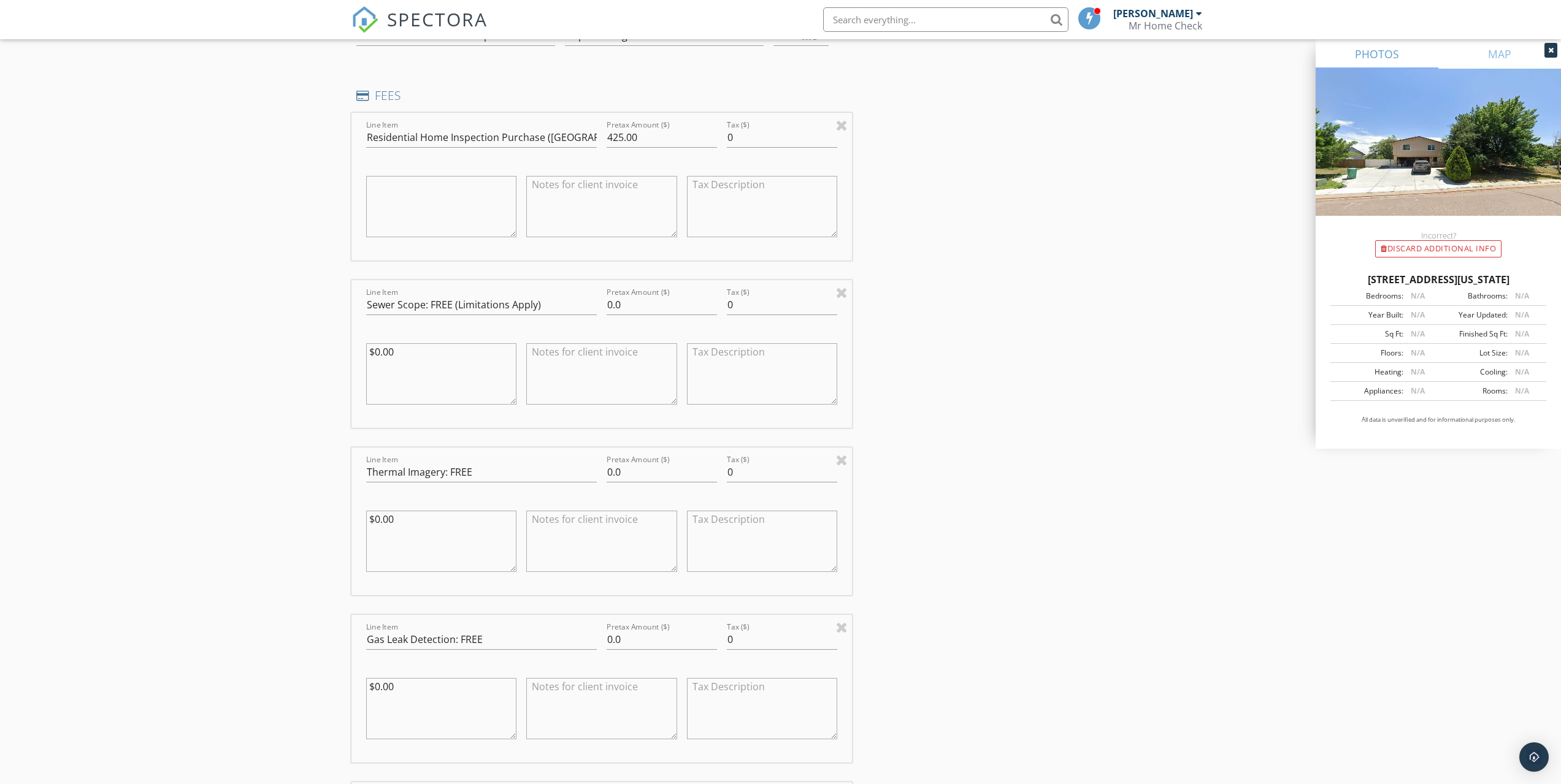
click at [1035, 356] on div "INSPECTOR(S) check_box Ian Christiansen PRIMARY check_box_outline_blank Michael…" at bounding box center [780, 738] width 859 height 3302
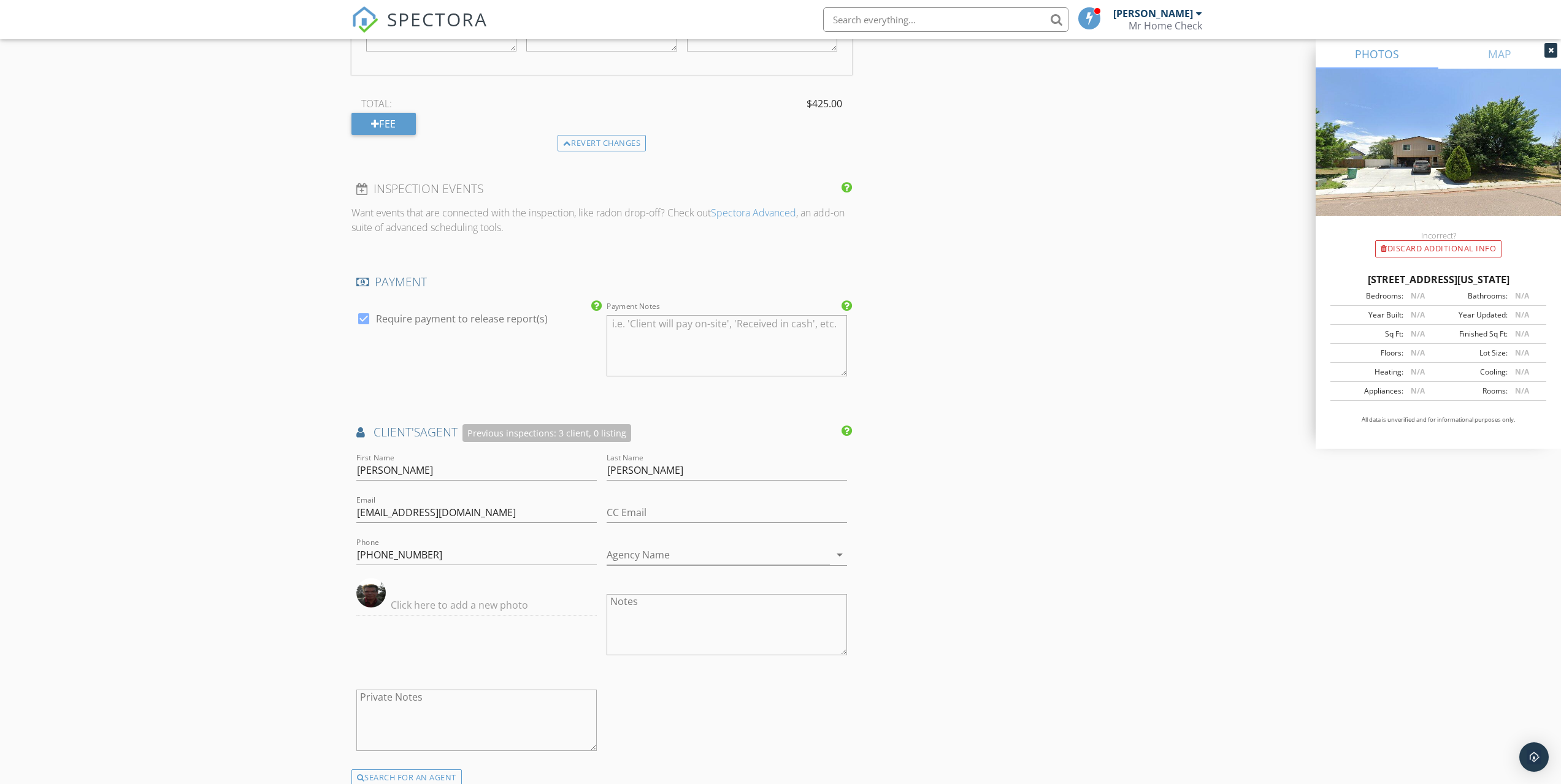
scroll to position [2363, 0]
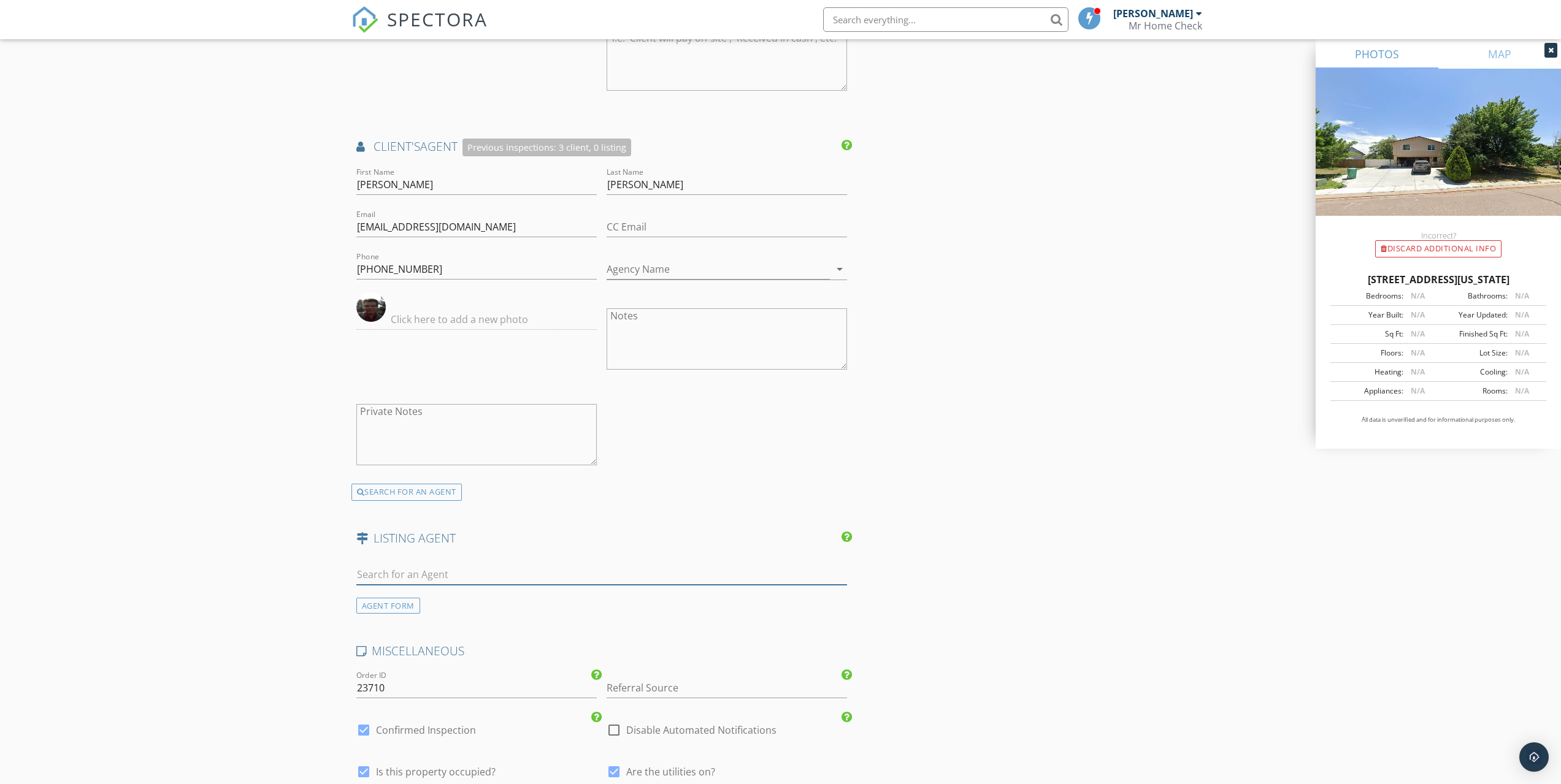
click at [472, 575] on input "text" at bounding box center [602, 575] width 491 height 20
type input "Bret"
click at [468, 607] on li "Bret Relitz" at bounding box center [602, 602] width 490 height 34
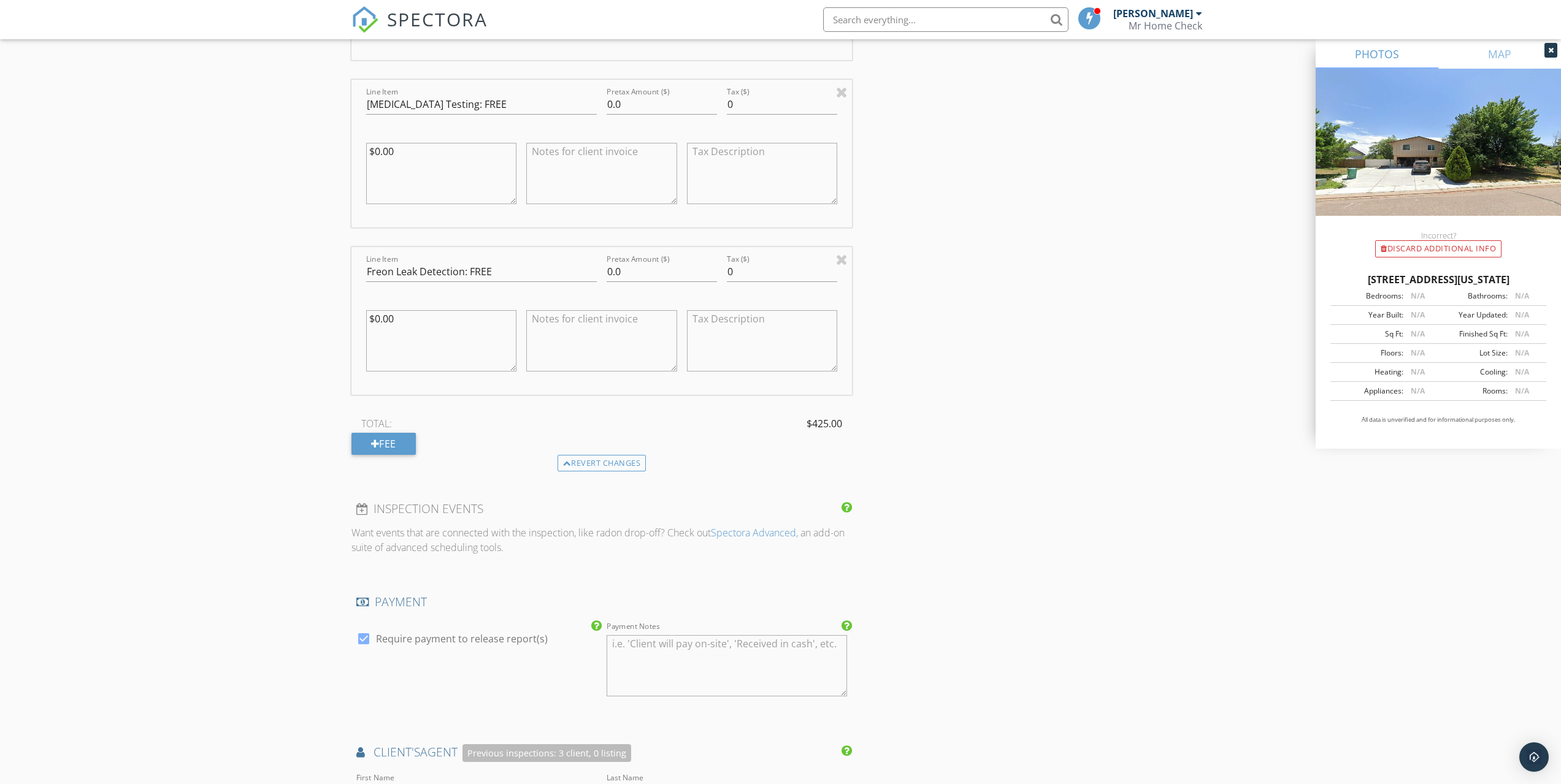
scroll to position [1661, 0]
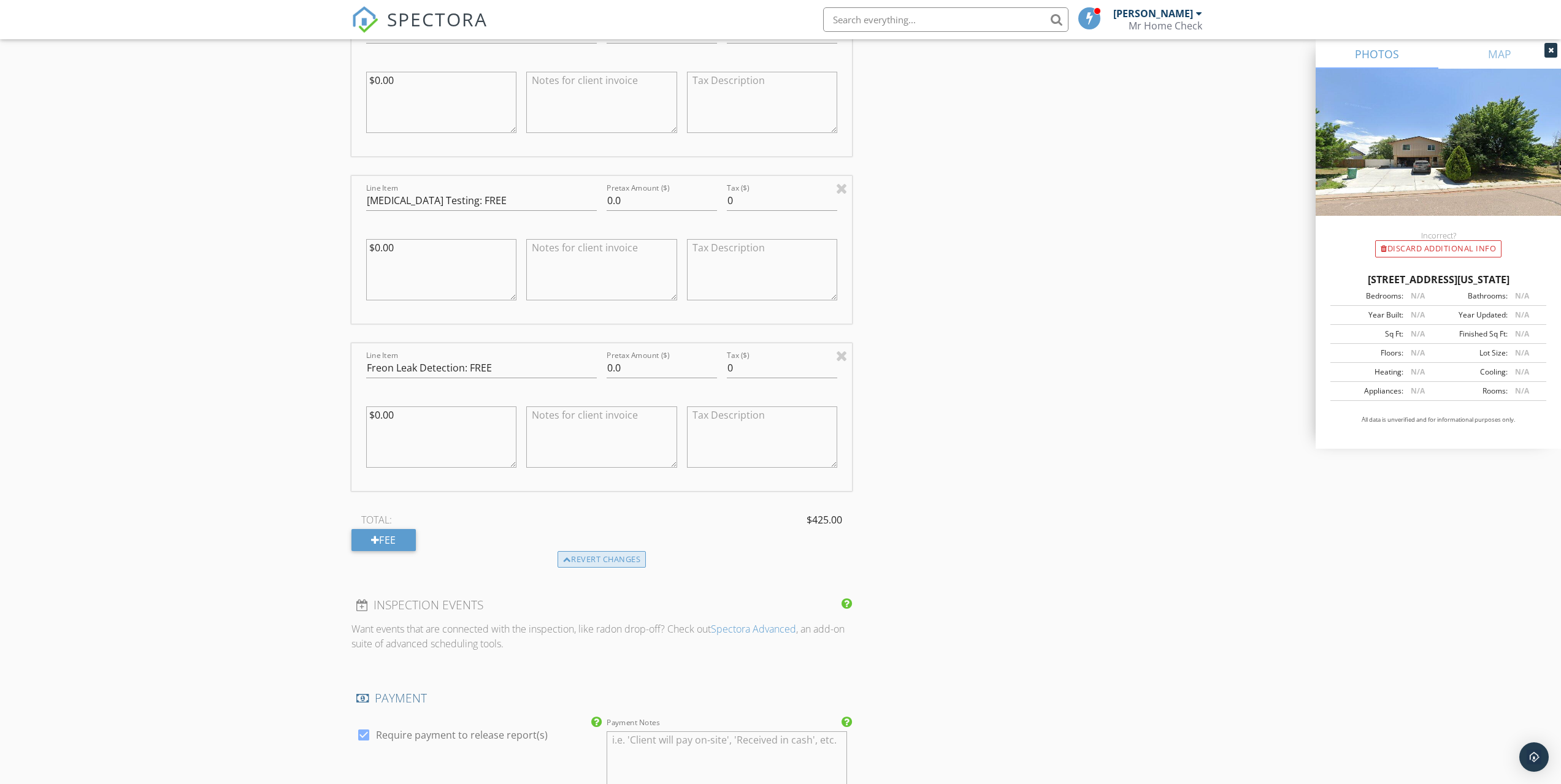
click at [617, 564] on div "Revert changes" at bounding box center [602, 559] width 89 height 17
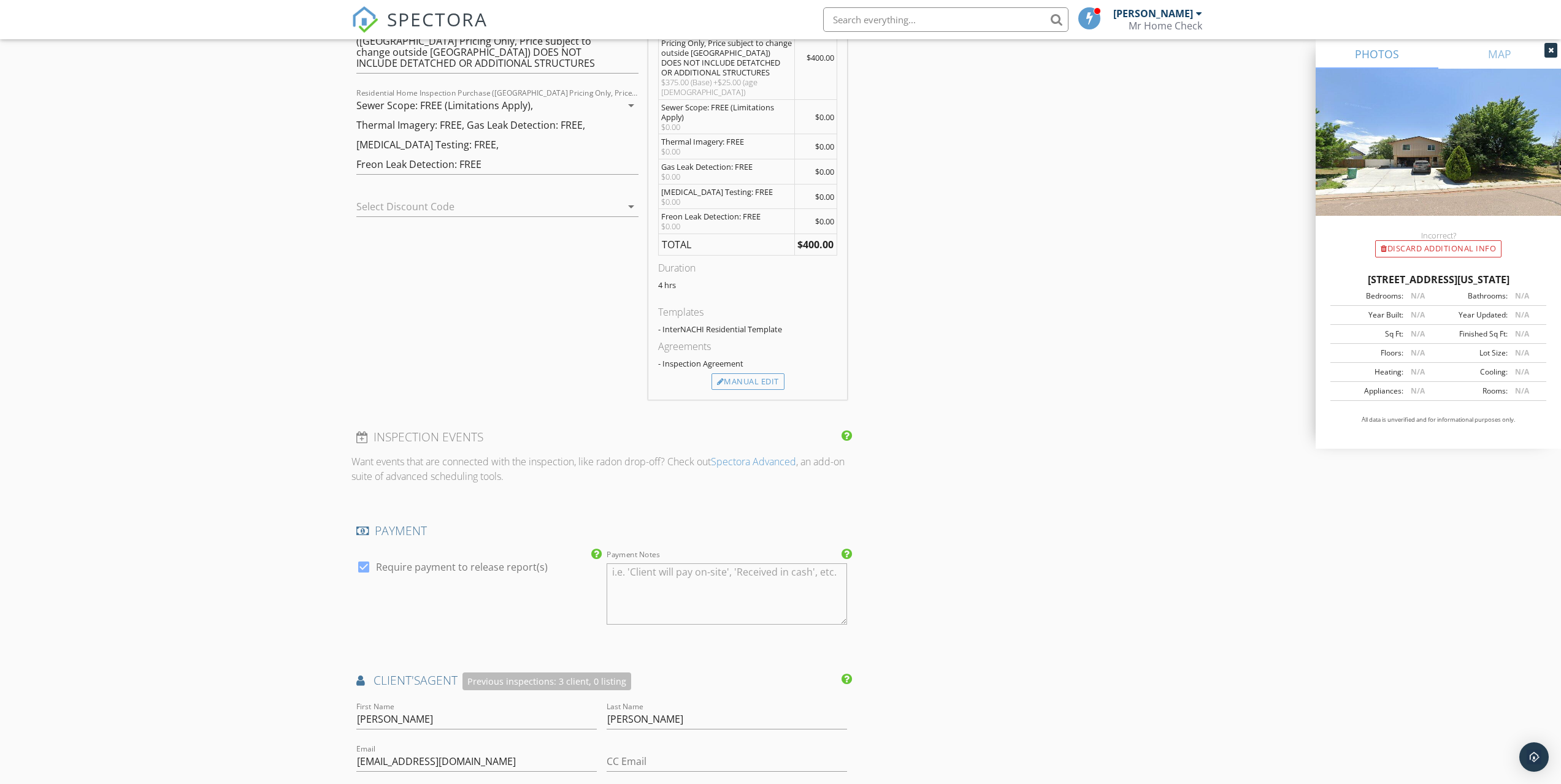
scroll to position [968, 0]
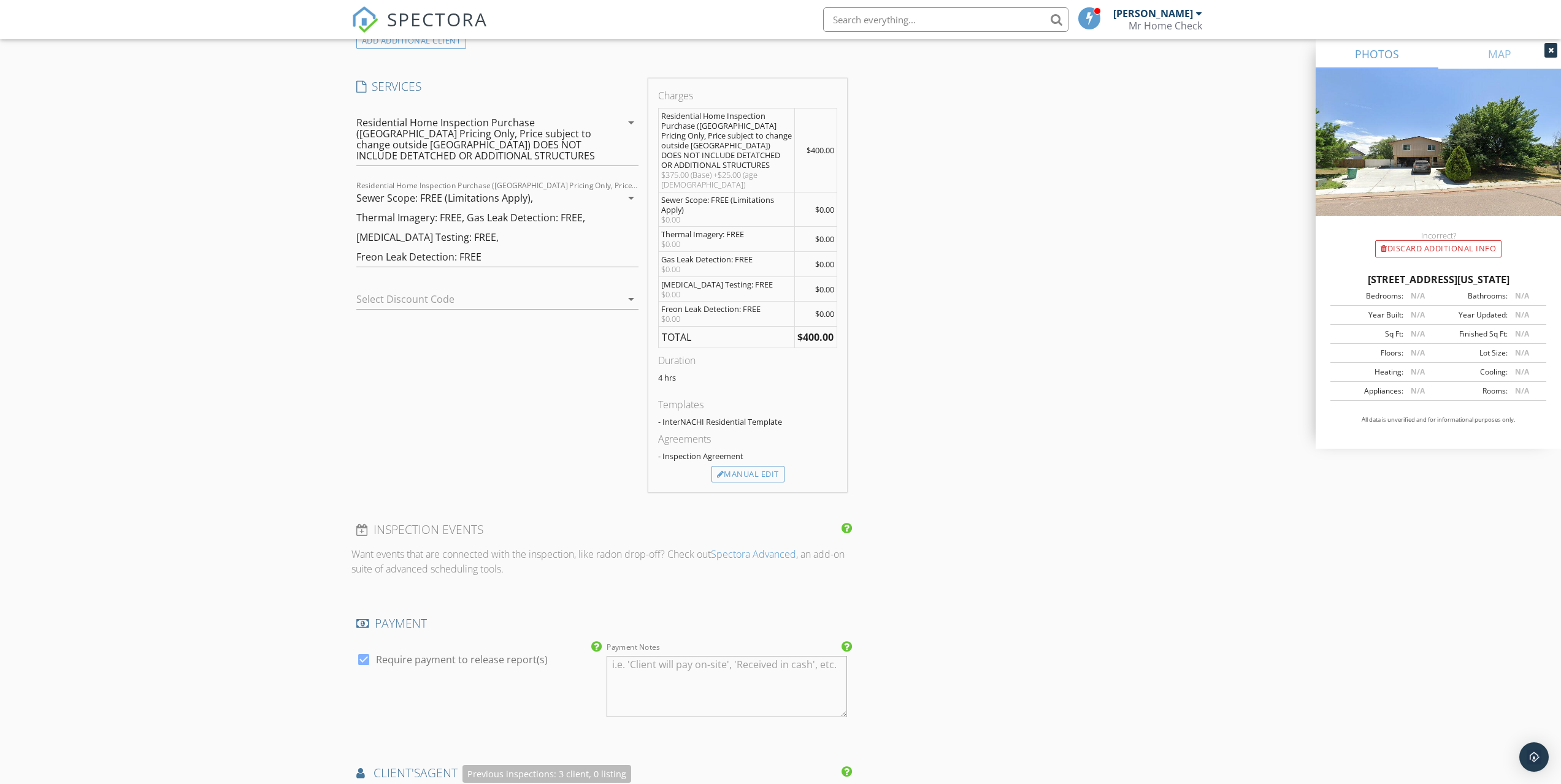
click at [619, 193] on div "Sewer Scope: FREE (Limitations Apply), Thermal Imagery: FREE, Gas Leak Detectio…" at bounding box center [489, 227] width 265 height 78
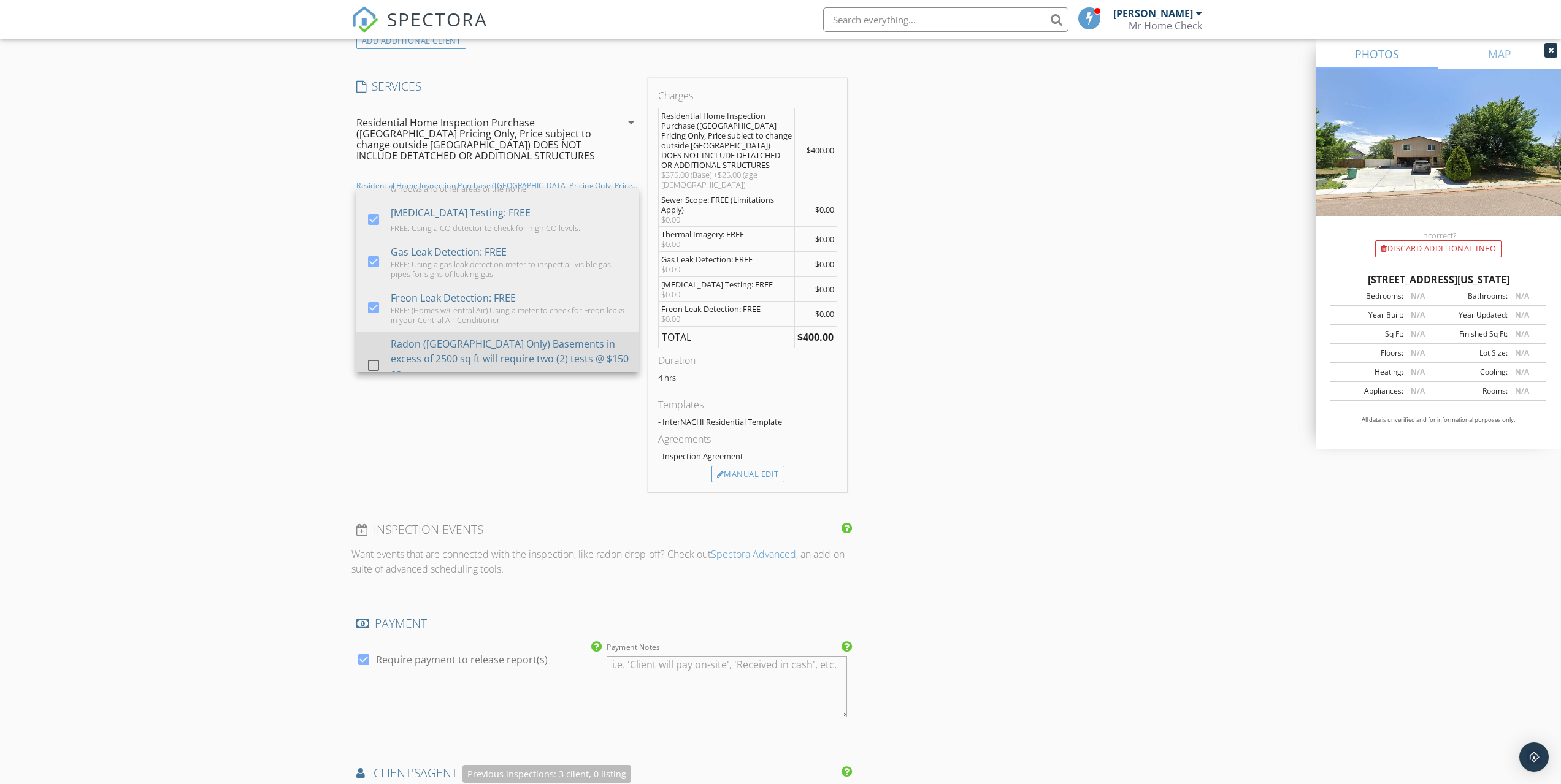
click at [476, 340] on div "Radon (El Paso County Only) Basements in excess of 2500 sq ft will require two …" at bounding box center [509, 359] width 238 height 44
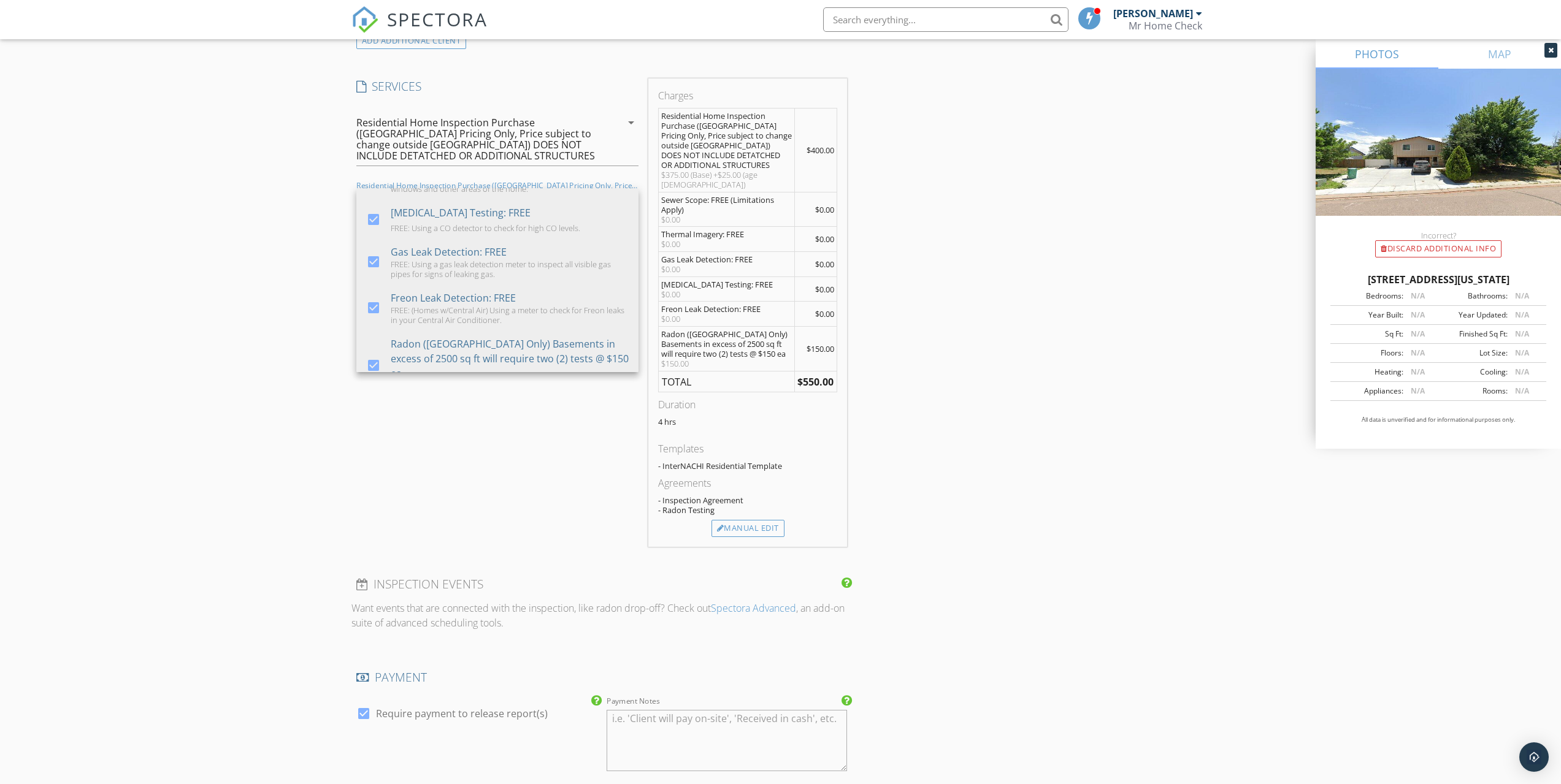
click at [283, 225] on div "New Inspection Click here to use the New Order Form INSPECTOR(S) check_box Ian …" at bounding box center [780, 588] width 1561 height 2967
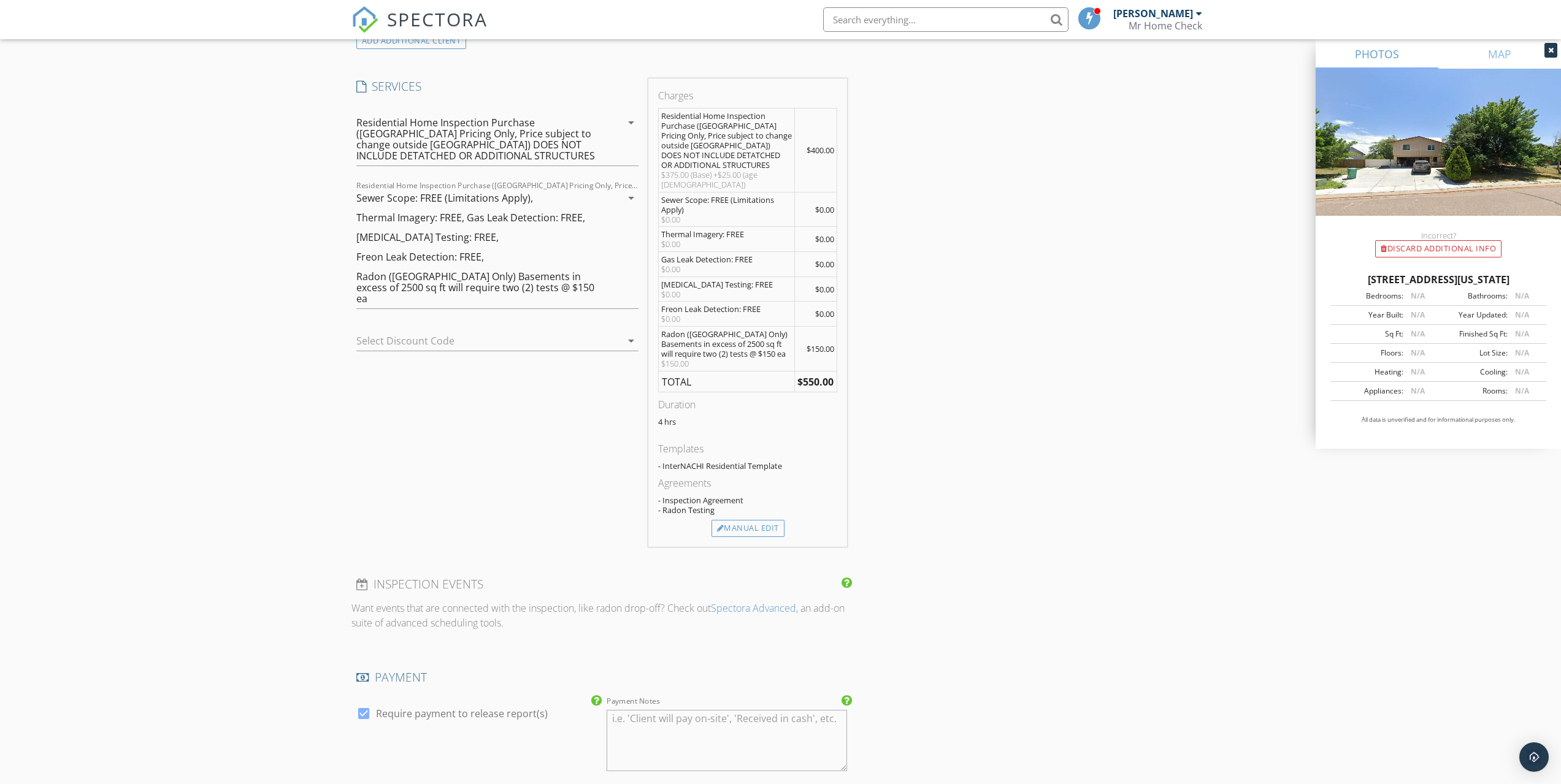
click at [629, 202] on icon "arrow_drop_down" at bounding box center [631, 198] width 14 height 14
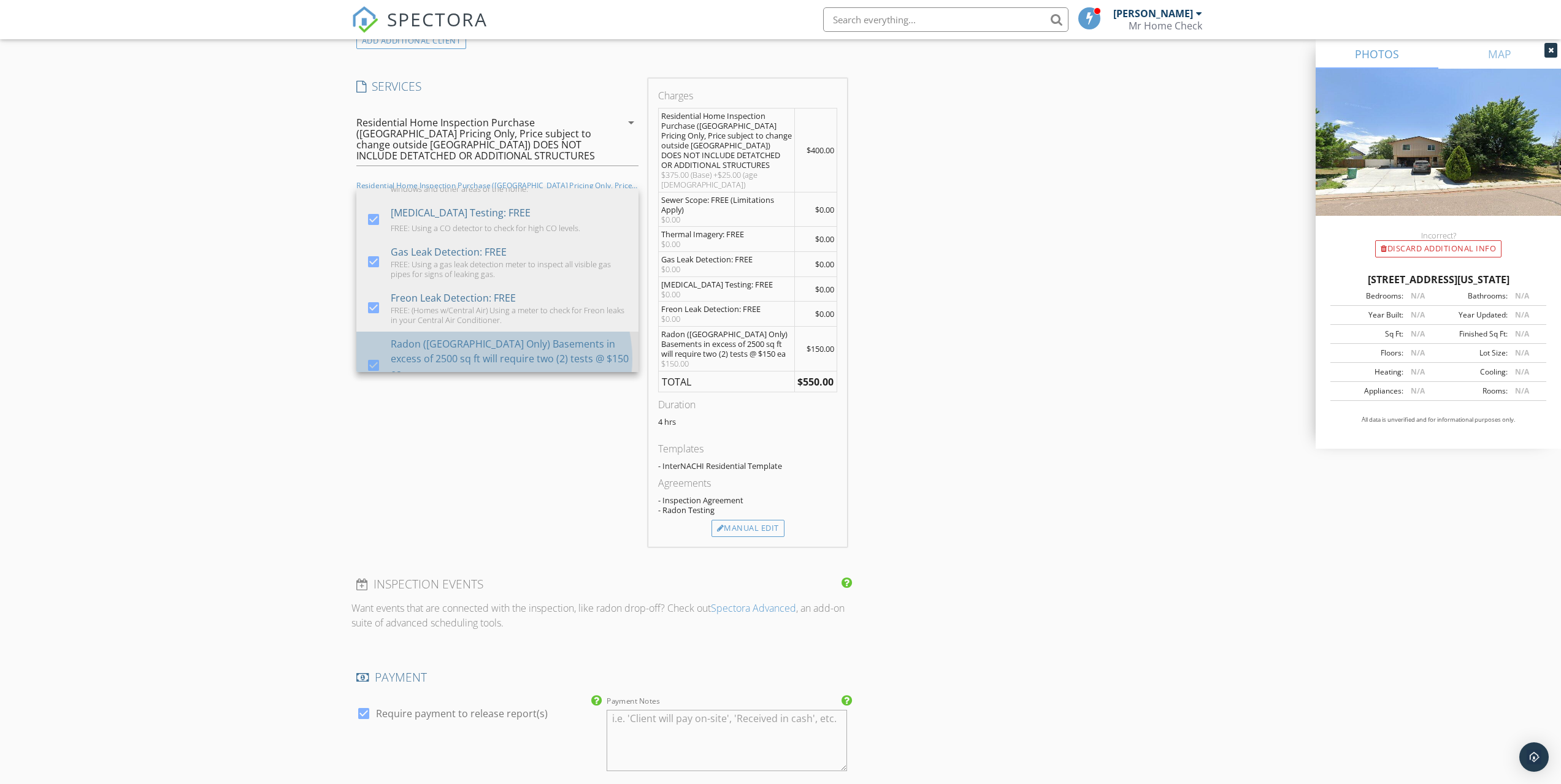
click at [433, 352] on div "Radon (El Paso County Only) Basements in excess of 2500 sq ft will require two …" at bounding box center [509, 359] width 238 height 44
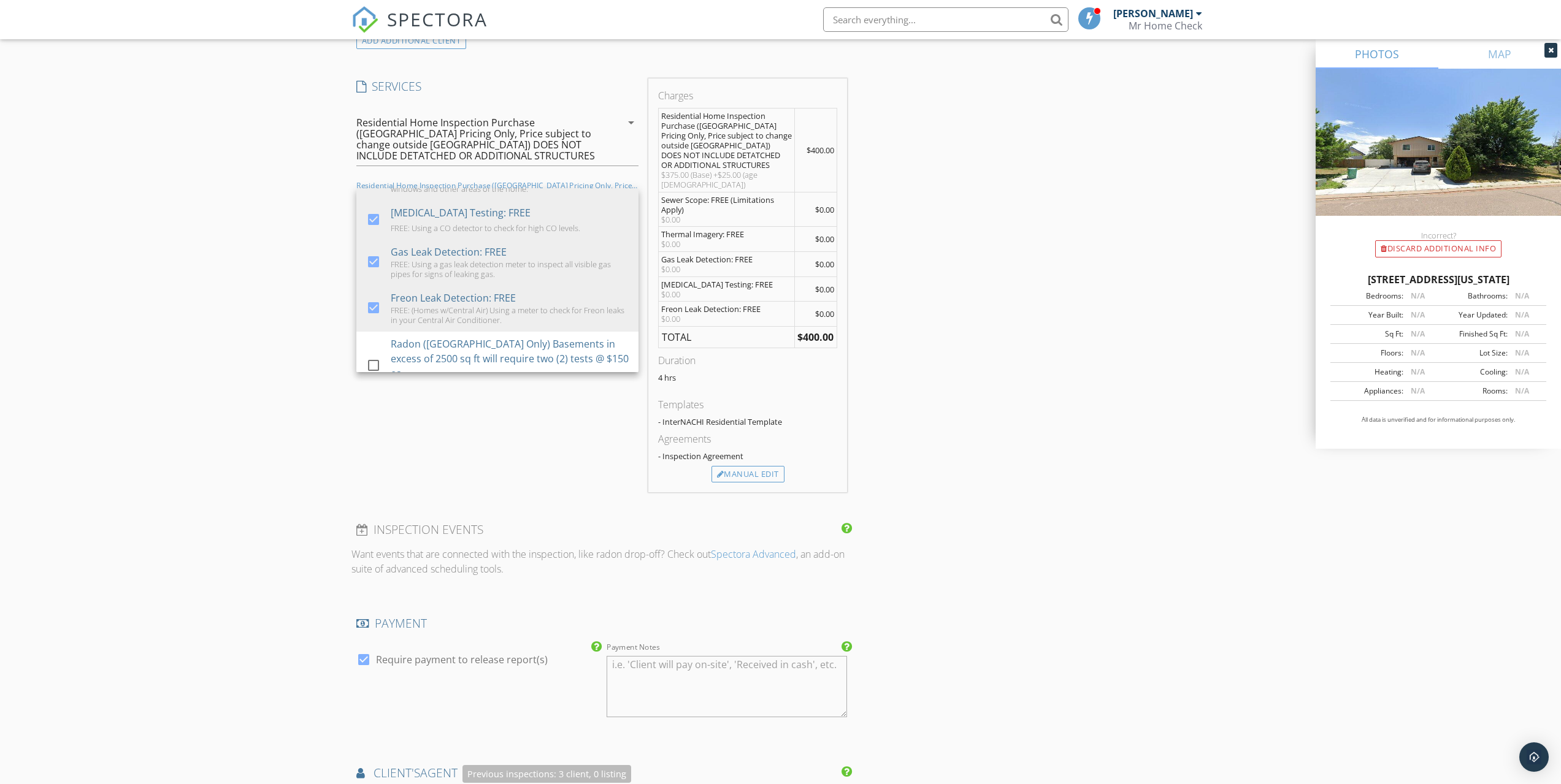
click at [259, 341] on div "New Inspection Click here to use the New Order Form INSPECTOR(S) check_box Ian …" at bounding box center [780, 561] width 1561 height 2913
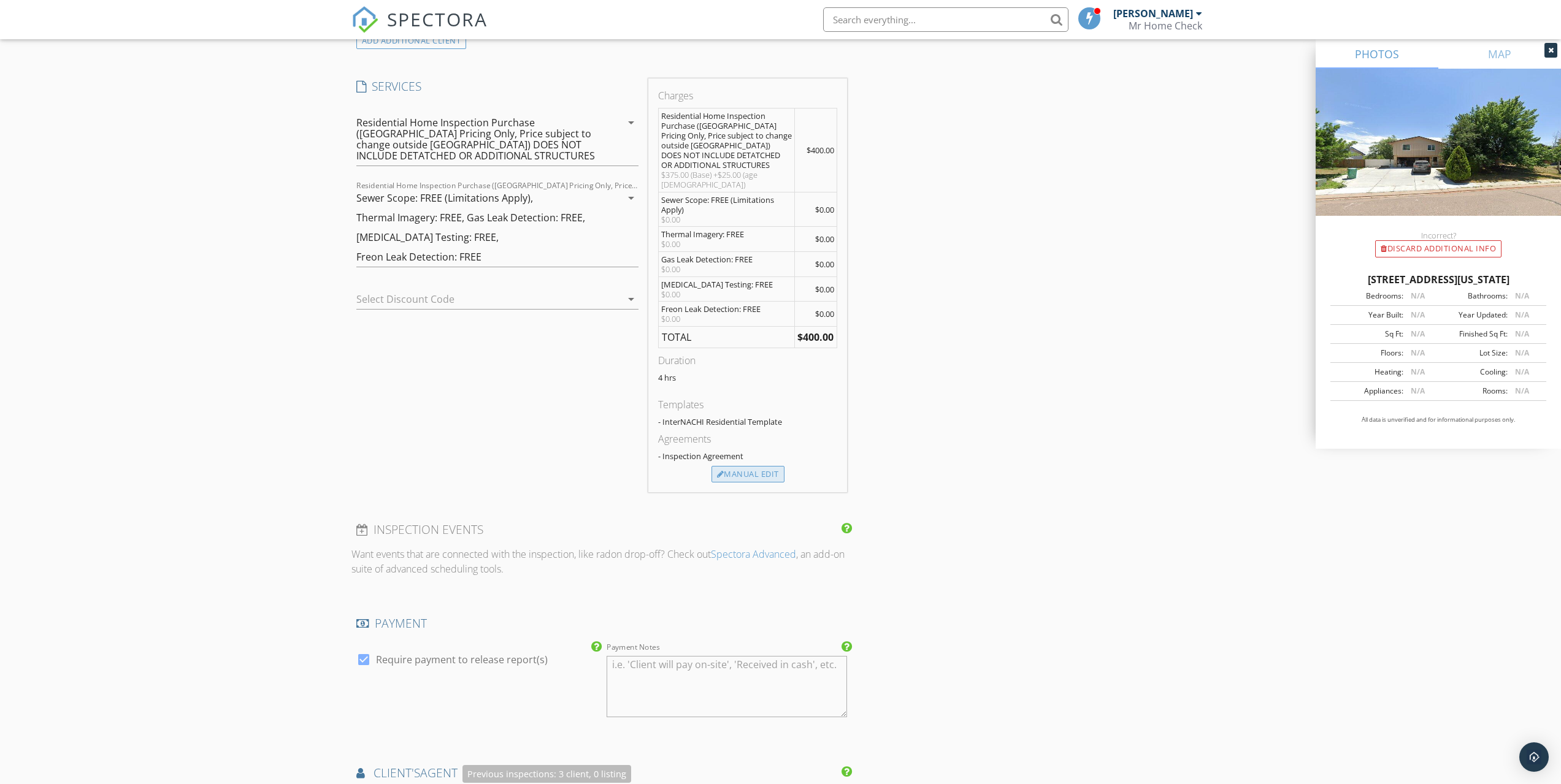
click at [738, 466] on div "Manual Edit" at bounding box center [748, 474] width 73 height 17
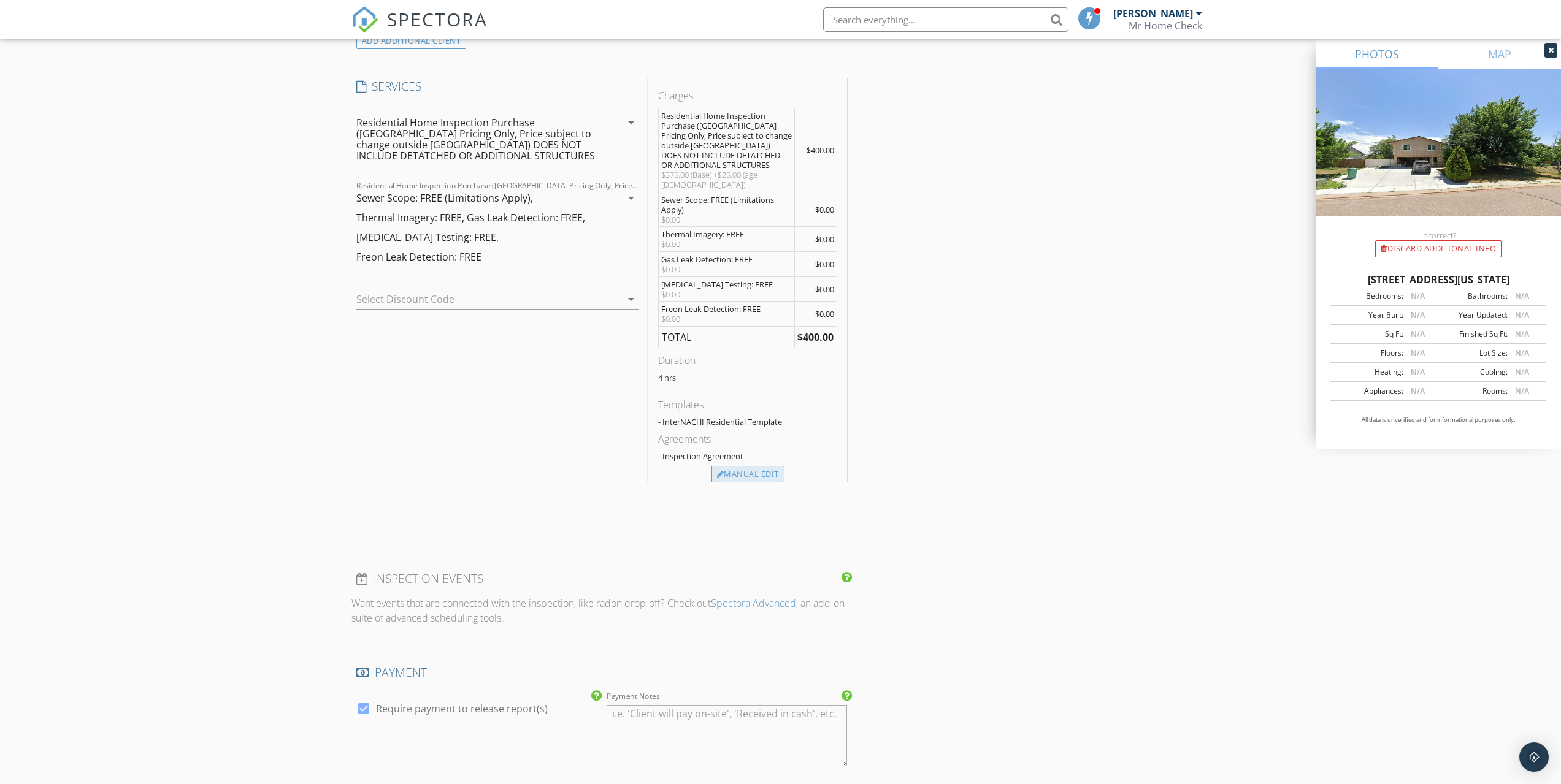
type input "400.0"
type textarea "$375.00 (Base) +$25.00 (age 20 - 49)"
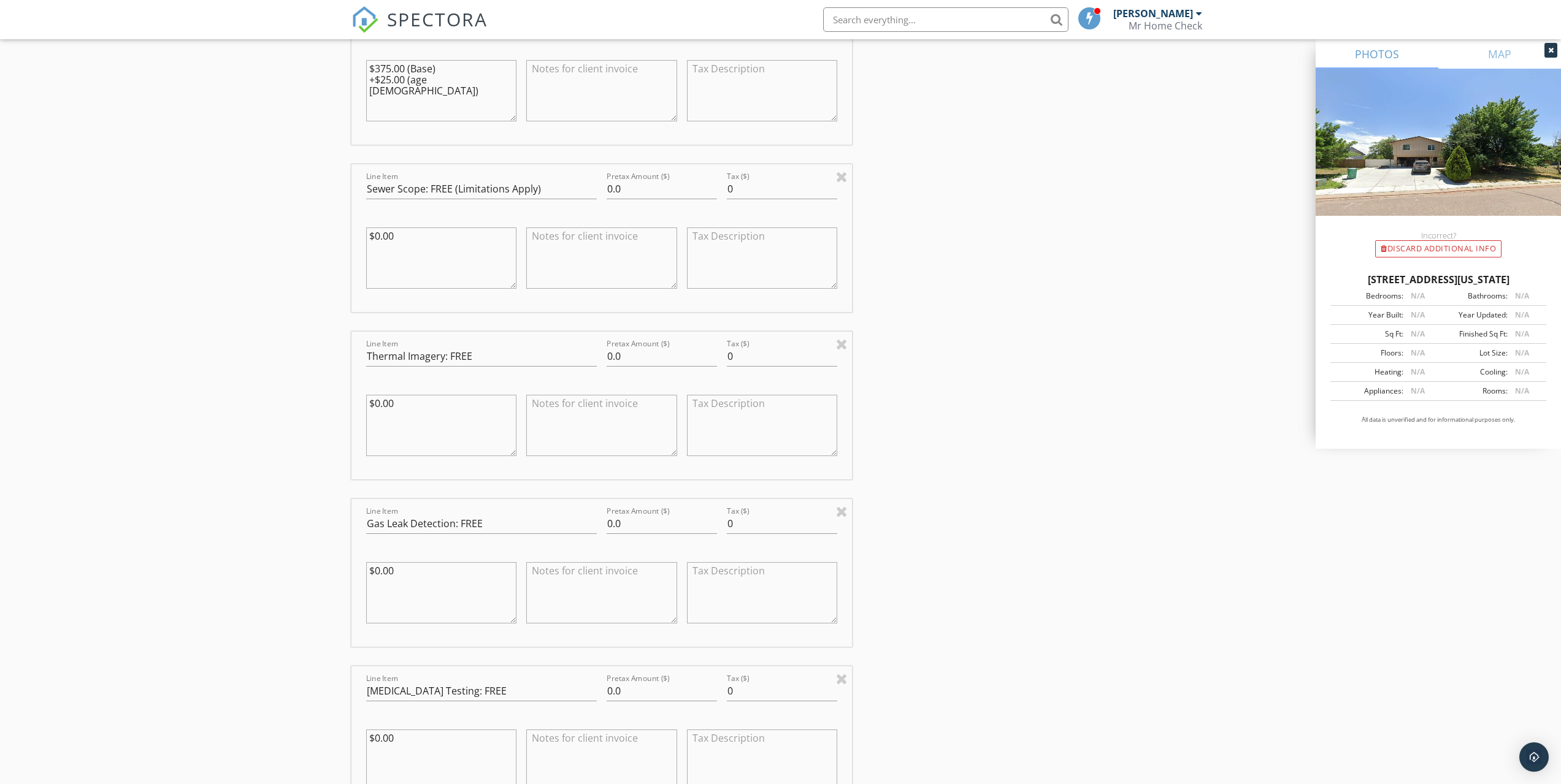
scroll to position [843, 0]
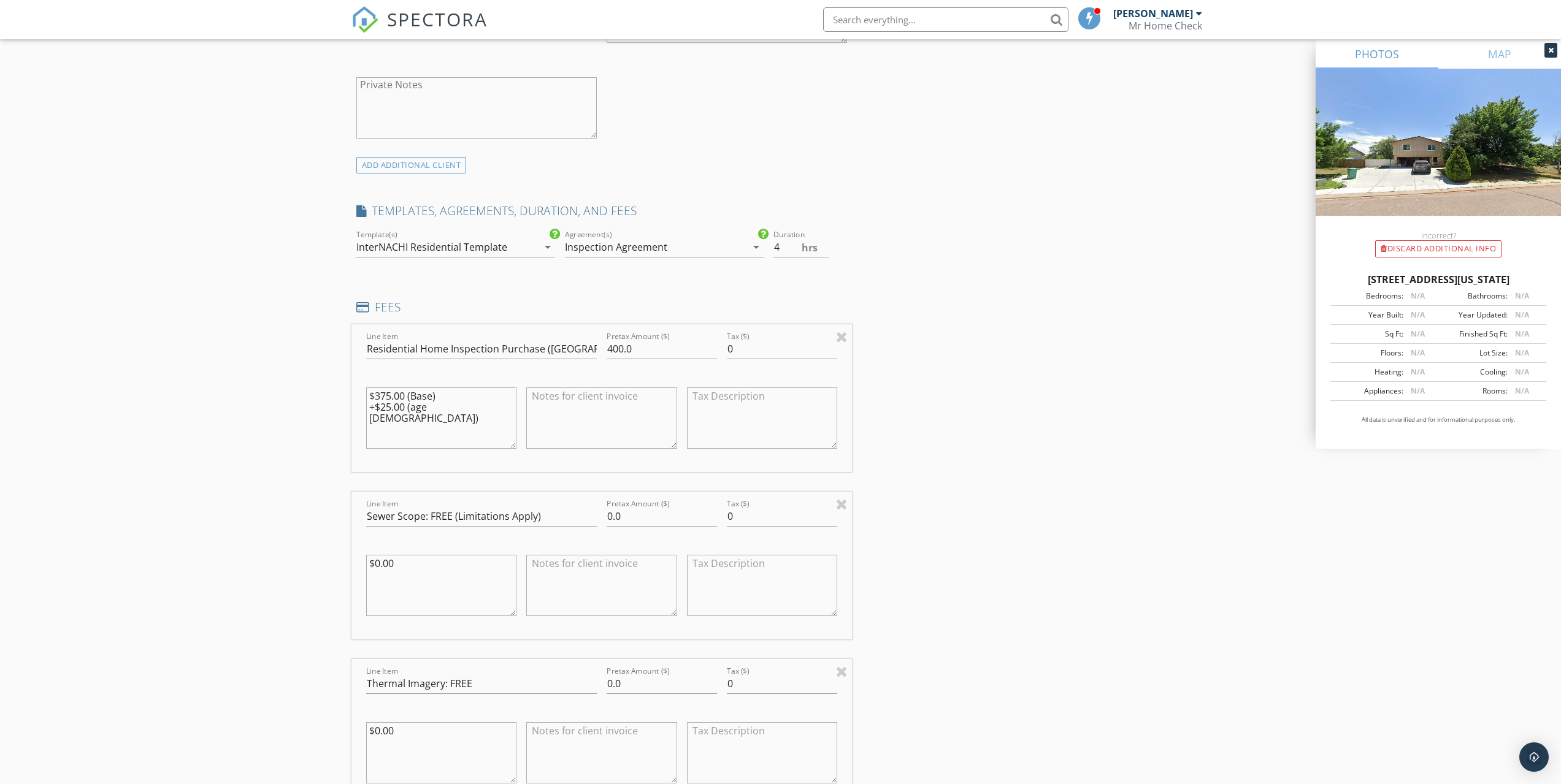
drag, startPoint x: 488, startPoint y: 416, endPoint x: 277, endPoint y: 385, distance: 213.3
click at [630, 356] on input "400.0" at bounding box center [662, 349] width 110 height 20
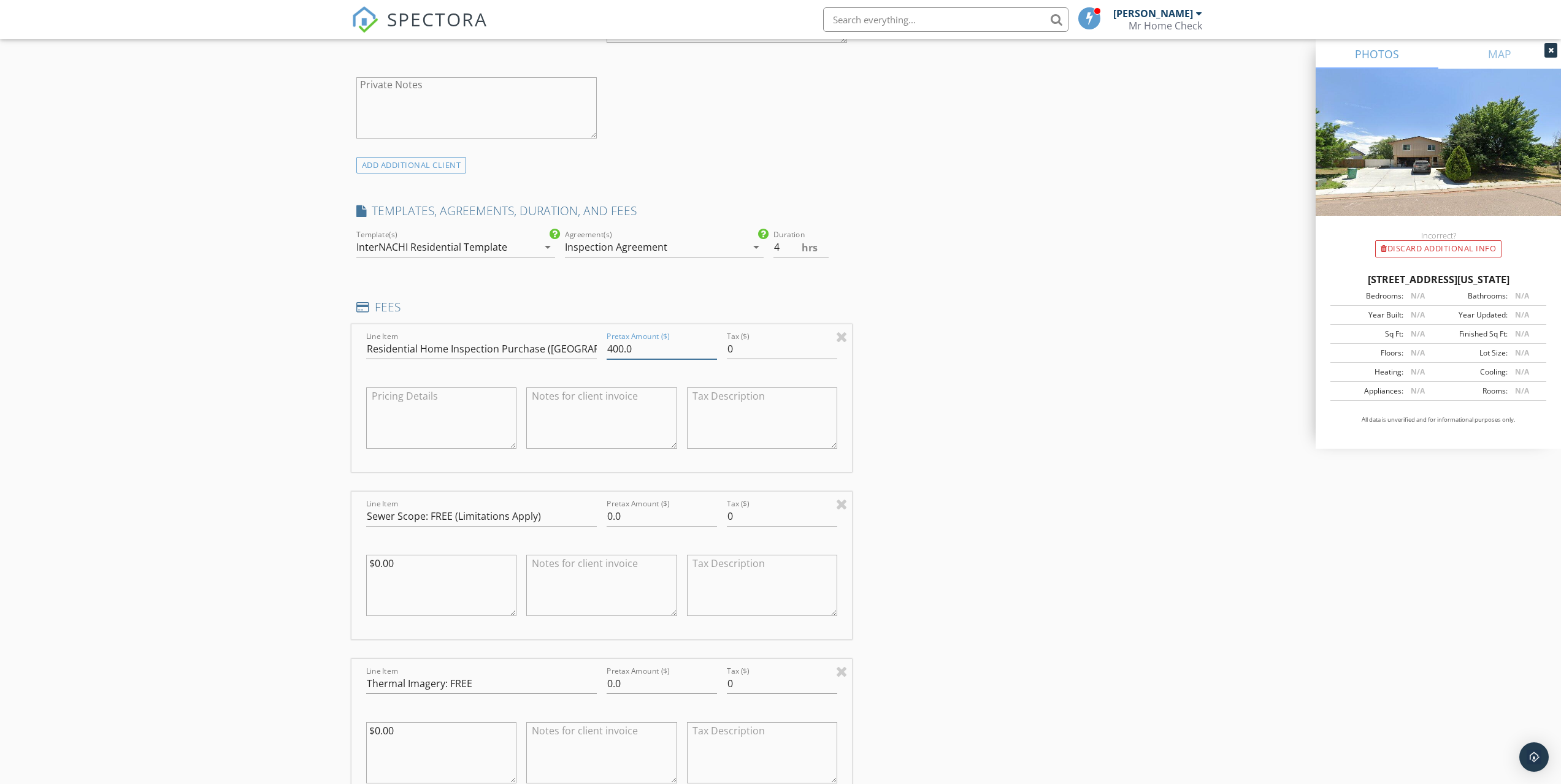
click at [630, 355] on input "400.0" at bounding box center [662, 349] width 110 height 20
type input "425.00"
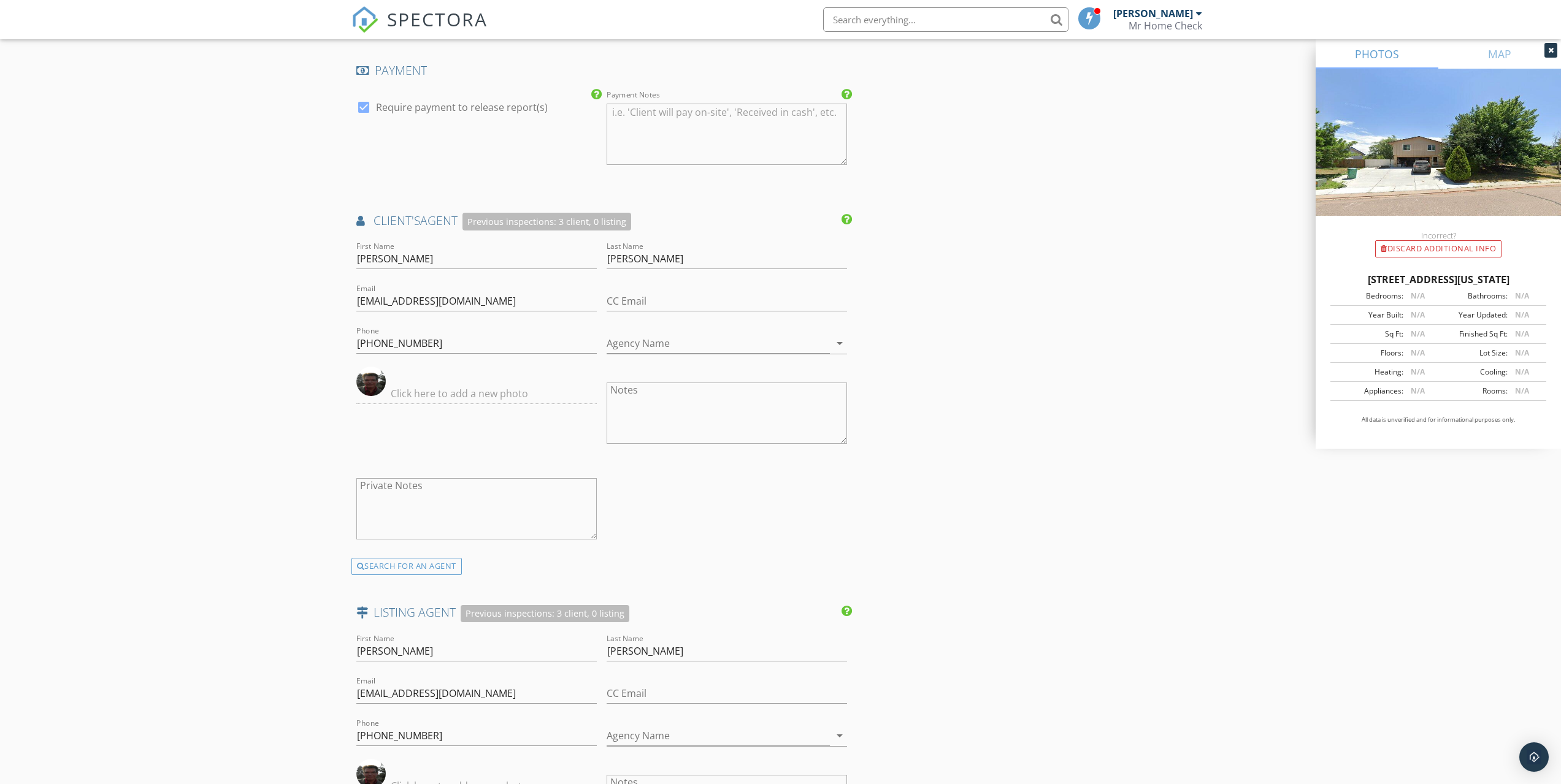
scroll to position [2453, 0]
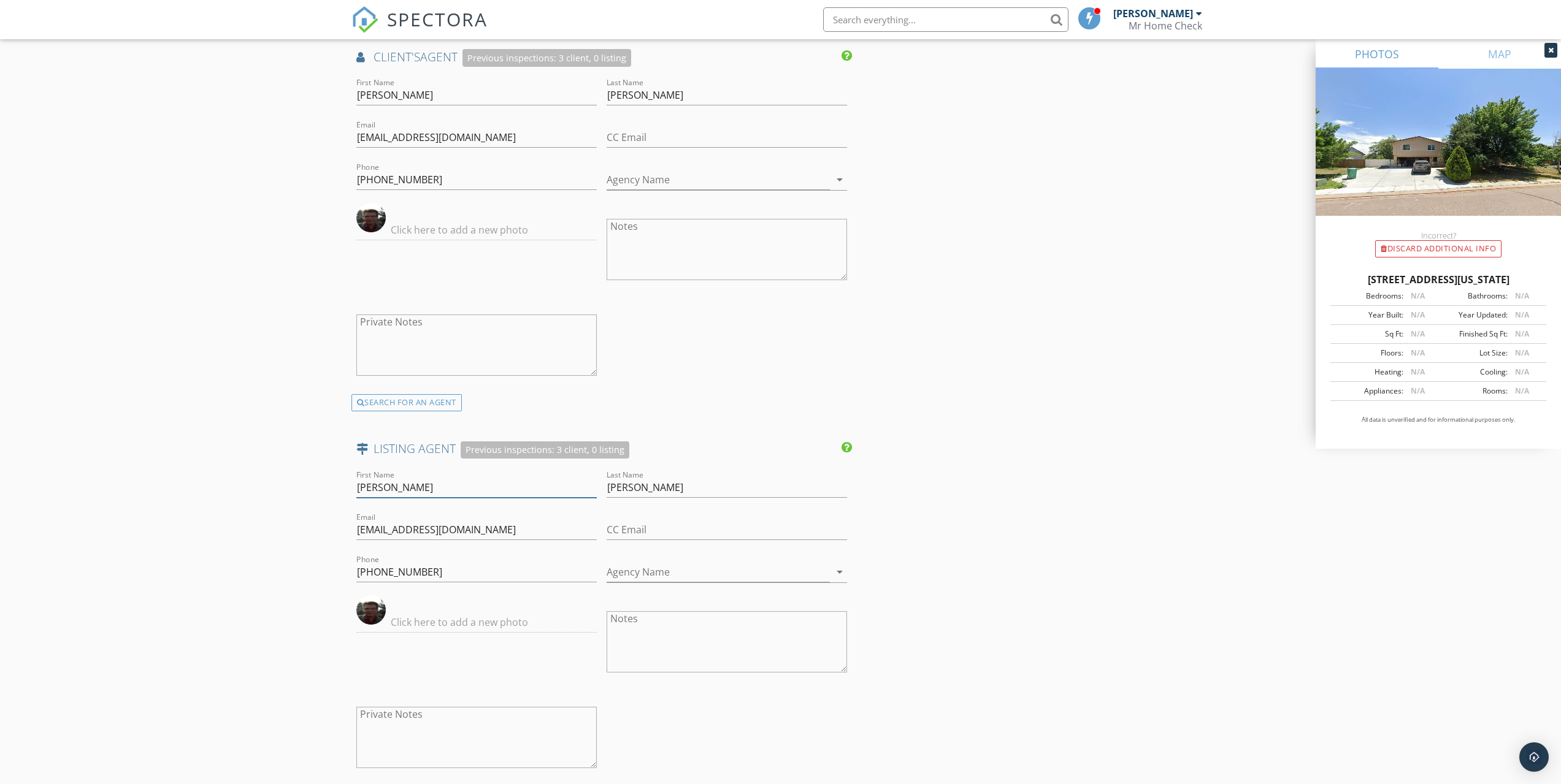
click at [375, 489] on input "Bret" at bounding box center [476, 488] width 240 height 20
click at [394, 480] on input "Bret" at bounding box center [476, 488] width 240 height 20
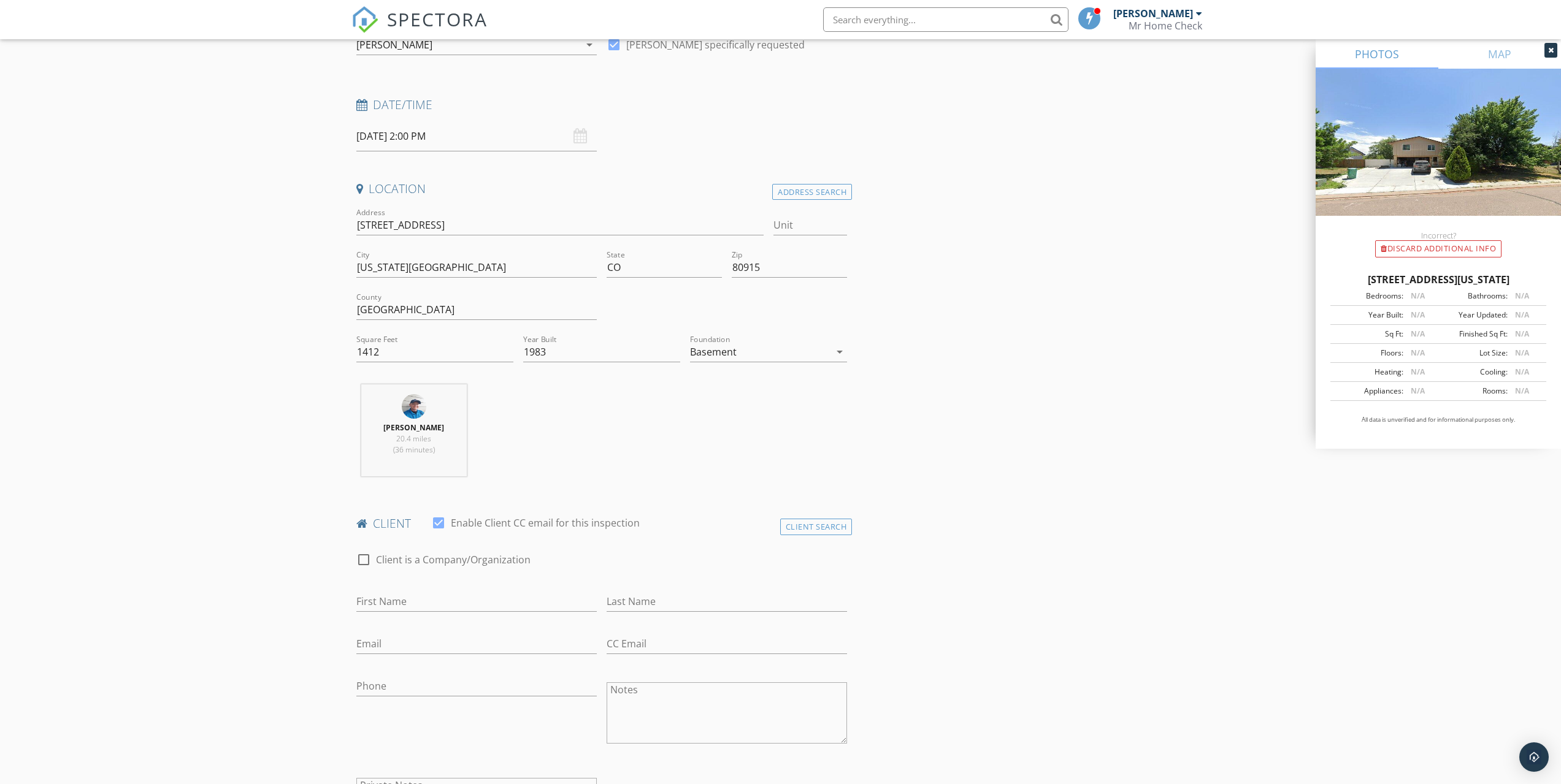
scroll to position [164, 0]
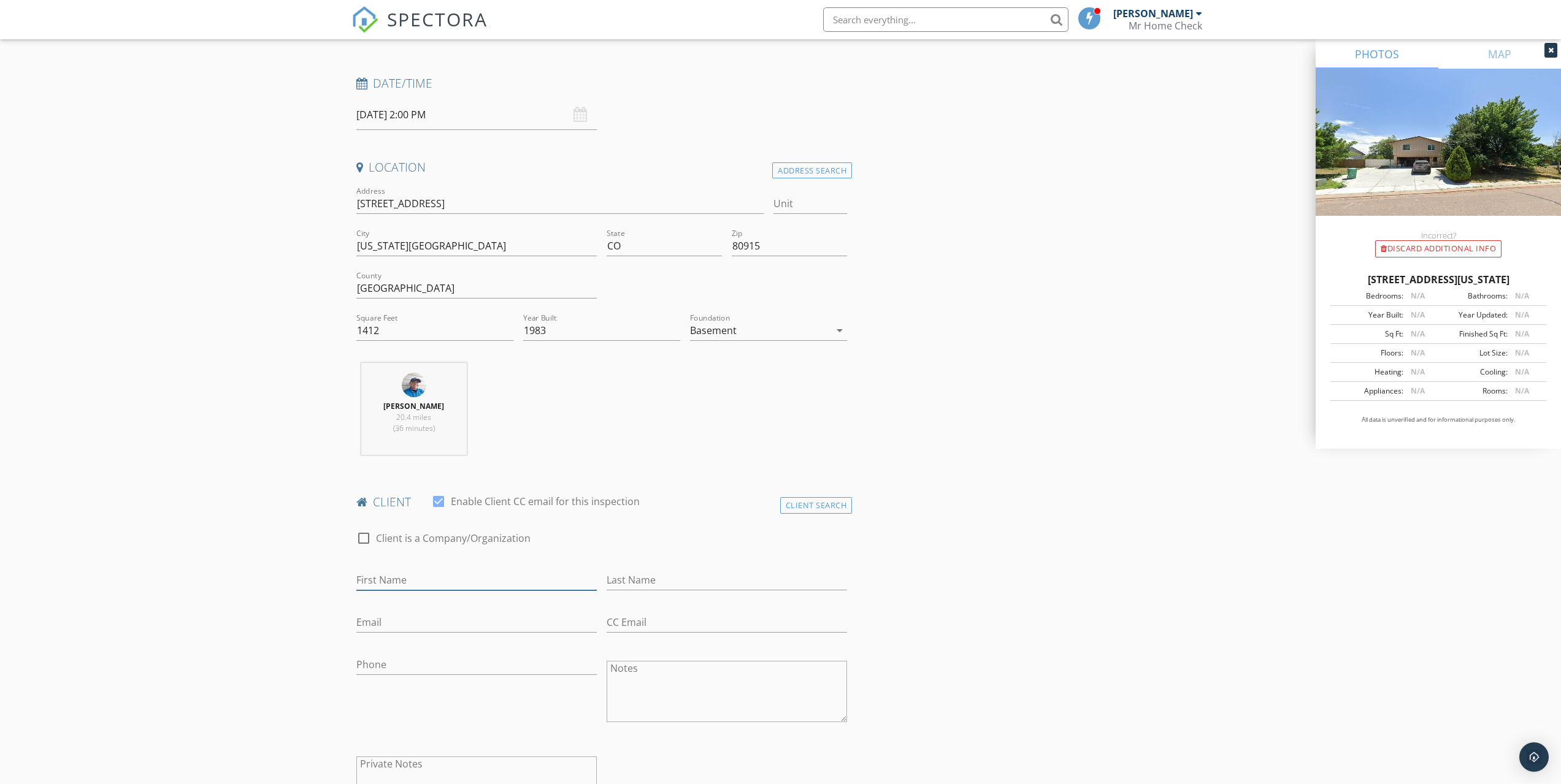
click at [373, 584] on input "First Name" at bounding box center [476, 580] width 240 height 20
type input "&"
type input "Breeanna & Axel"
type input "Cannon"
type input "Breeannaquintero@aol.com"
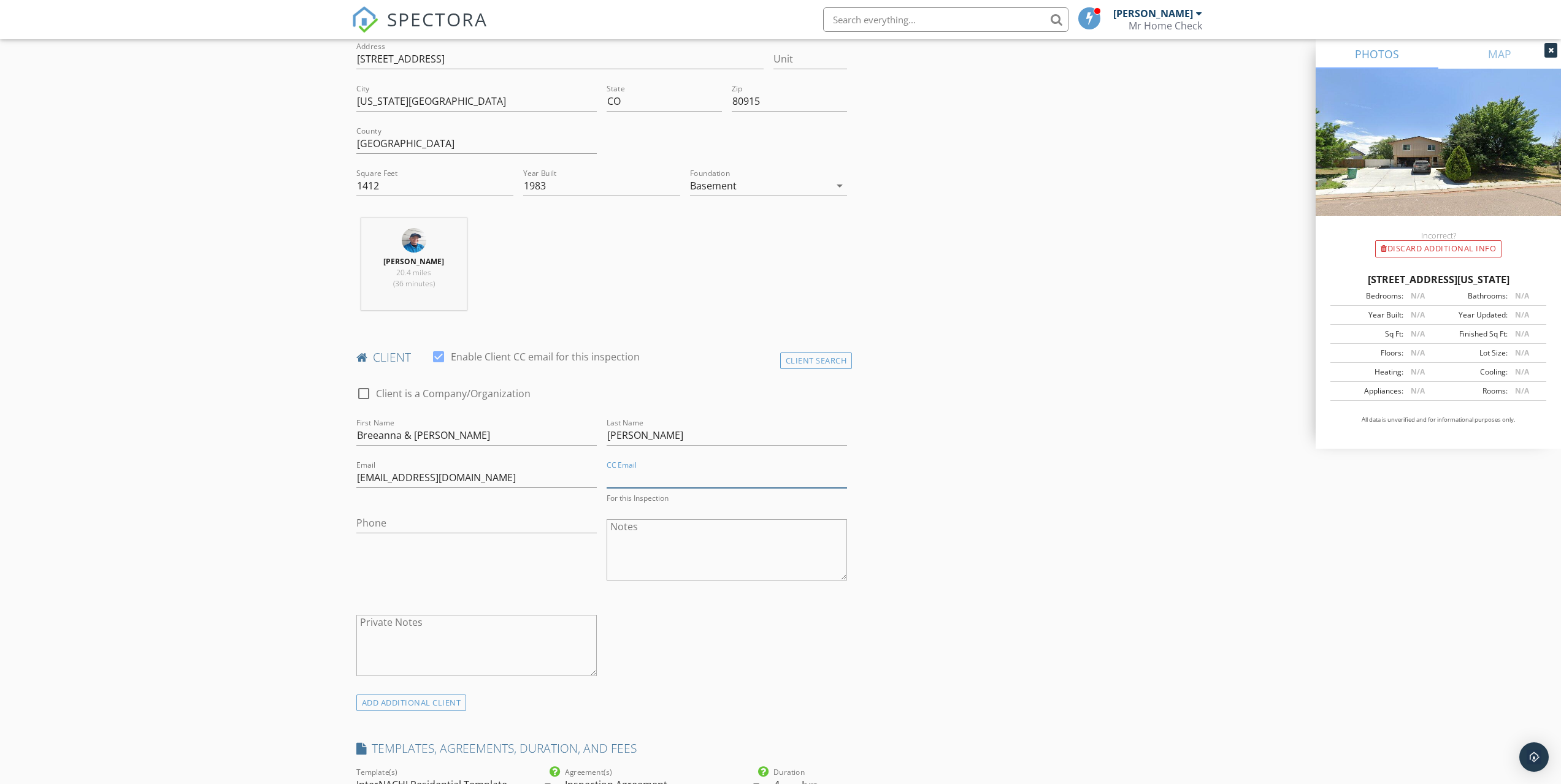
scroll to position [327, 0]
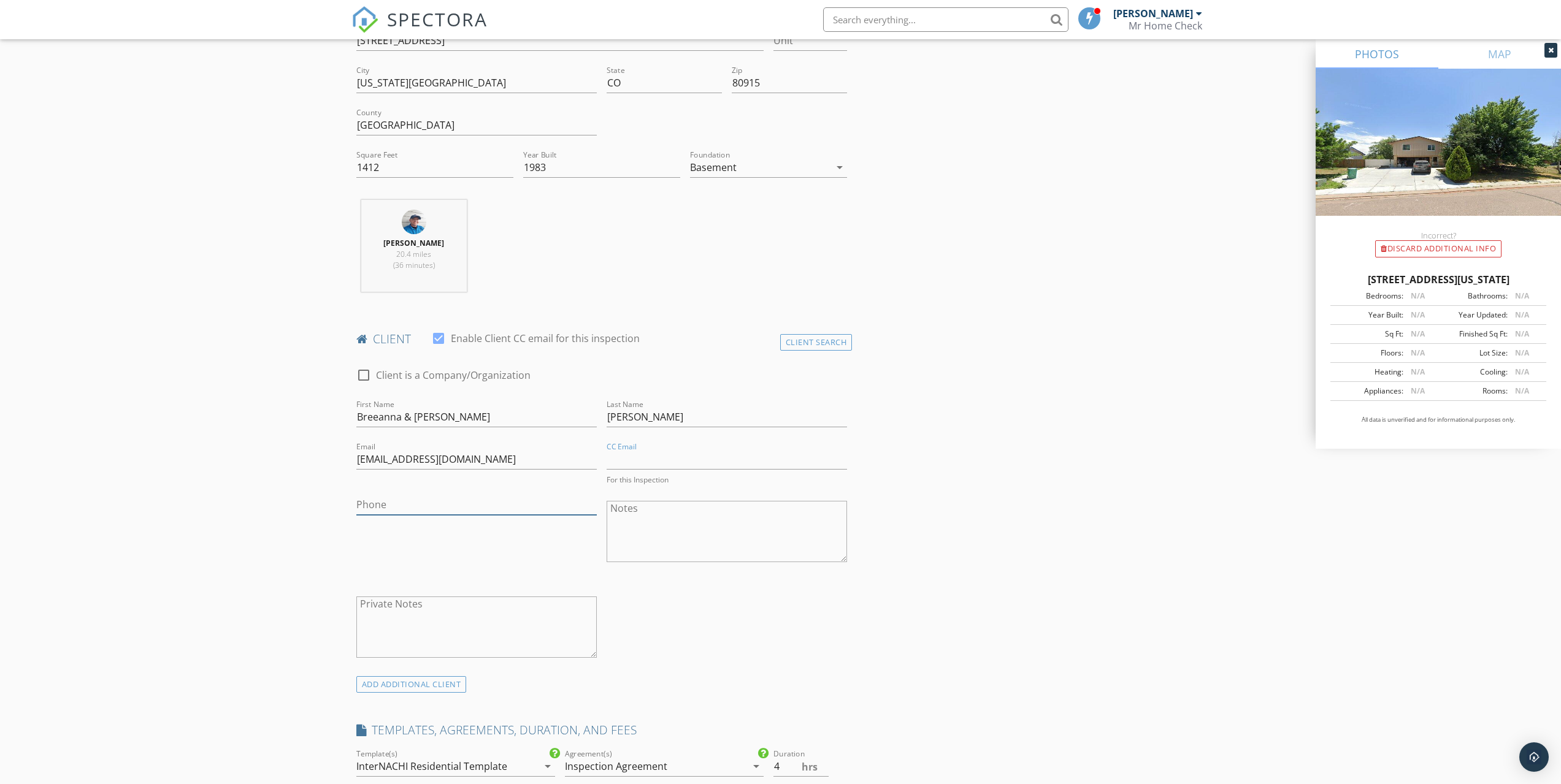
click at [387, 499] on input "Phone" at bounding box center [476, 505] width 240 height 20
click at [396, 511] on input "Phone" at bounding box center [476, 502] width 240 height 20
type input "808-294-4838"
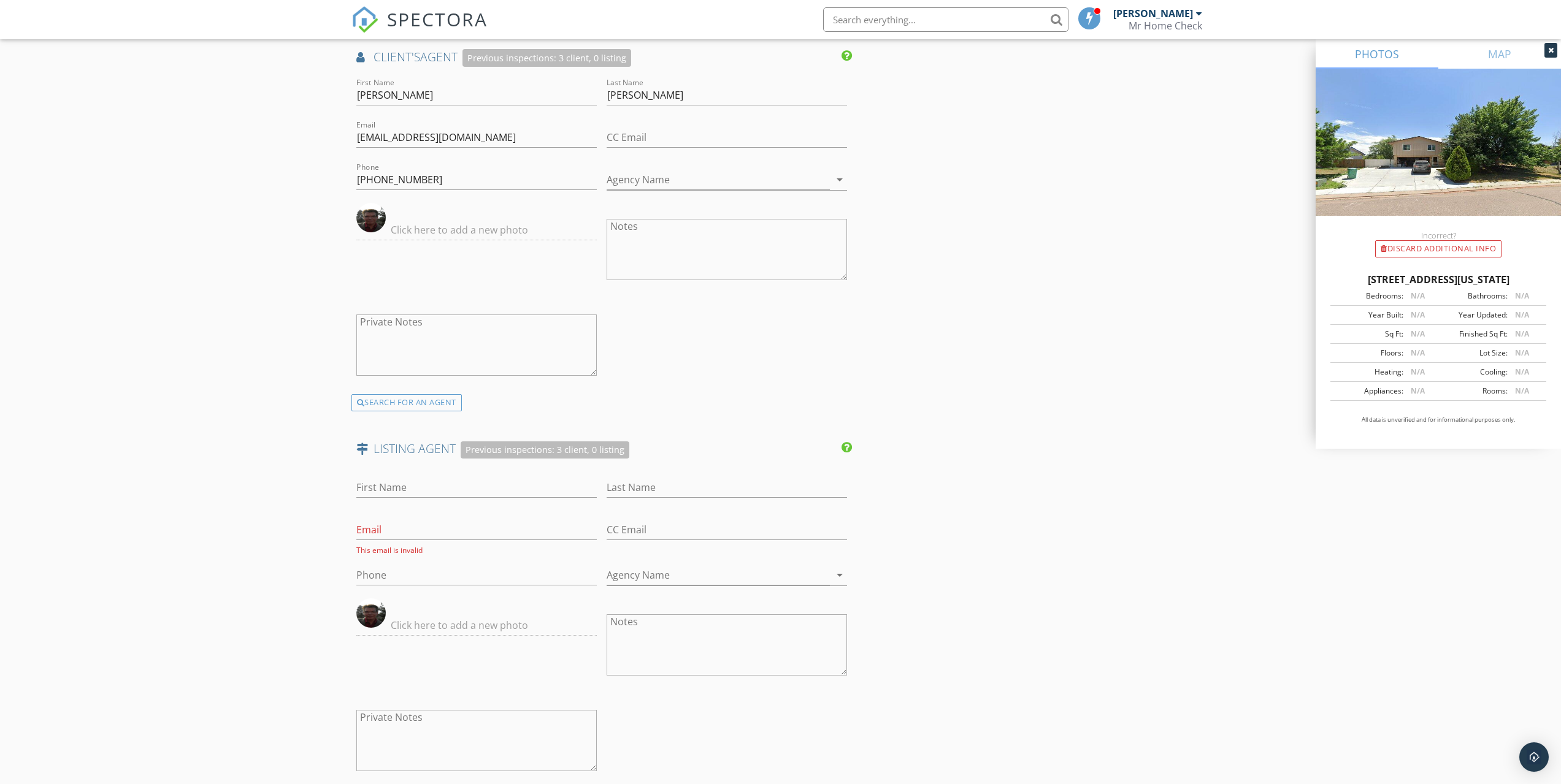
scroll to position [2972, 0]
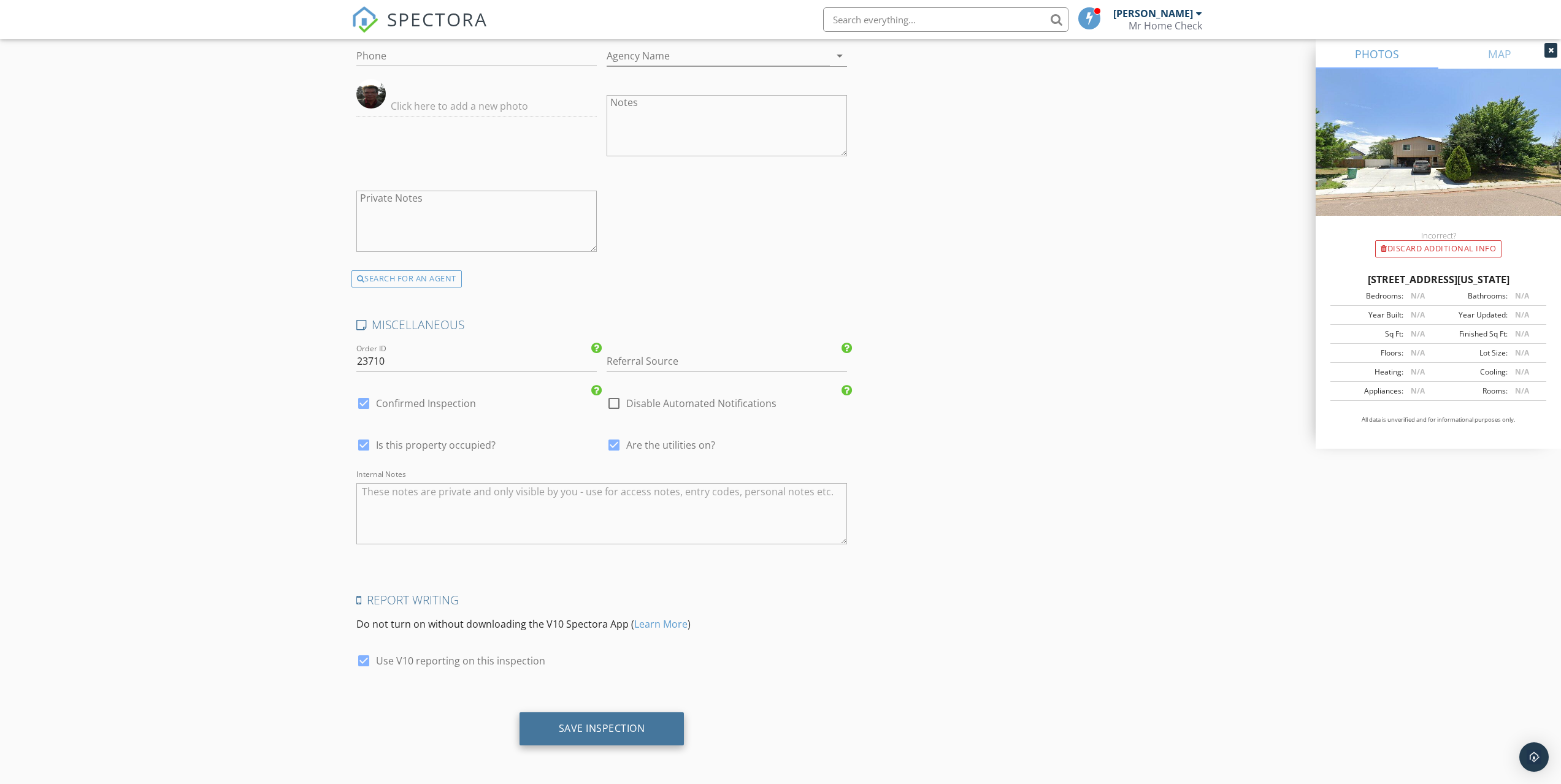
click at [563, 731] on div "Save Inspection" at bounding box center [602, 729] width 87 height 13
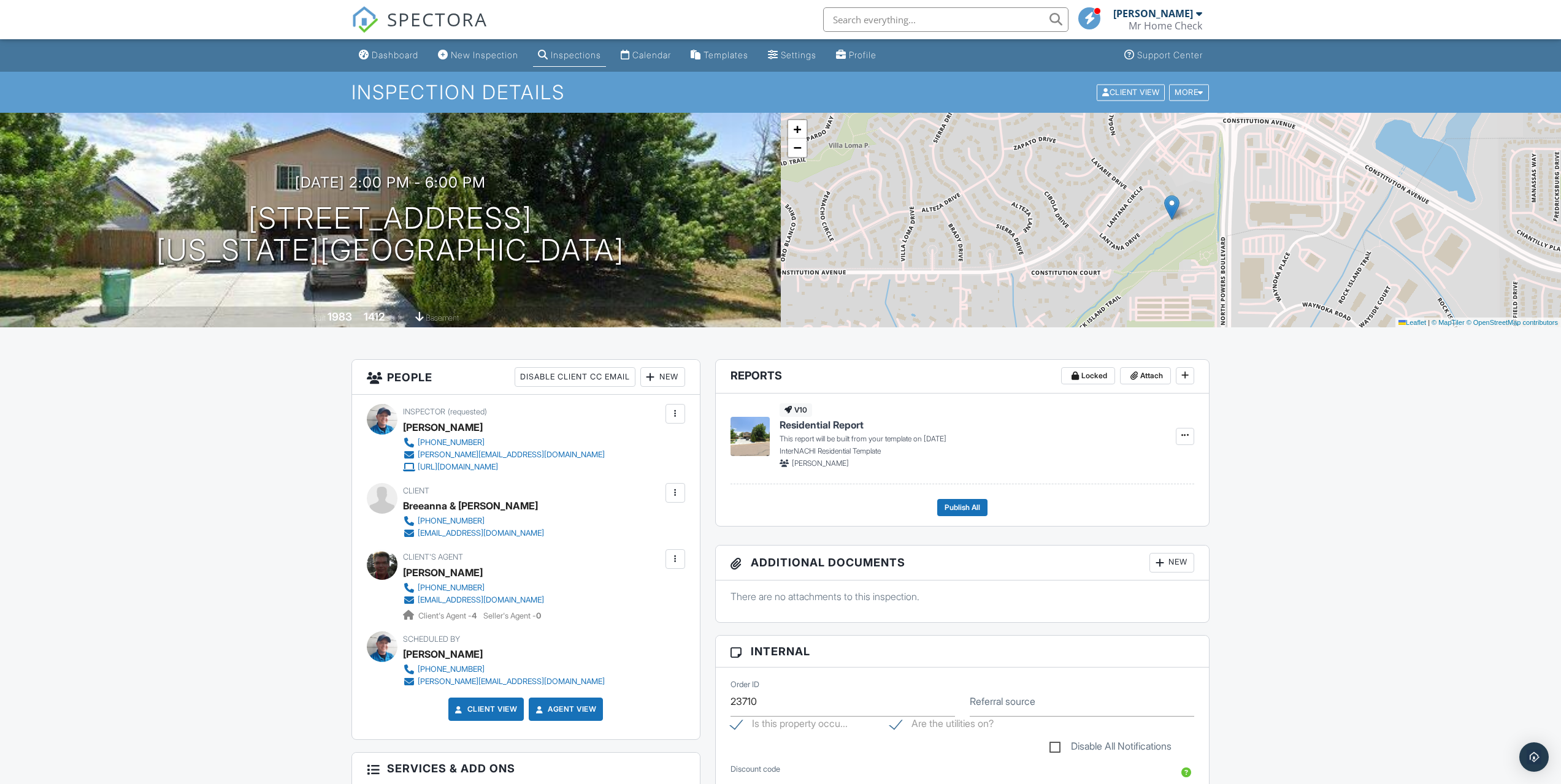
click at [649, 50] on div "Calendar" at bounding box center [652, 55] width 39 height 11
